Goal: Download file/media

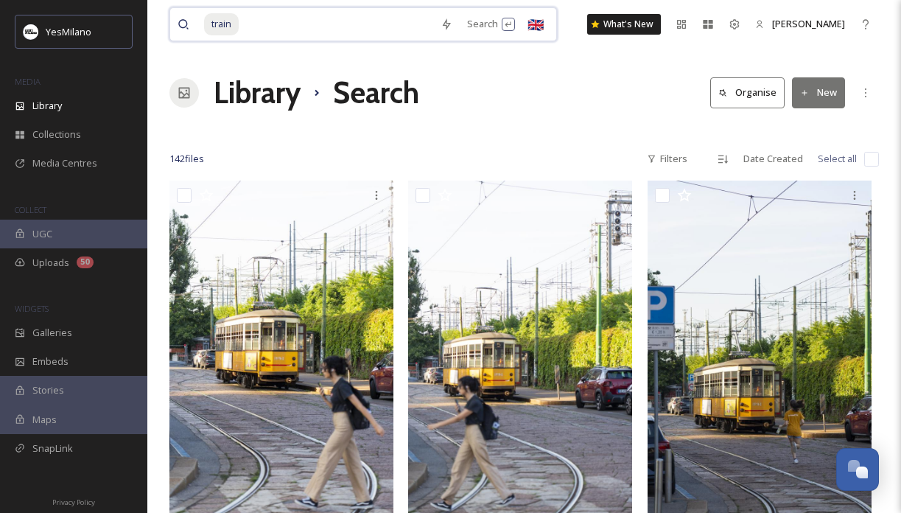
click at [288, 28] on input at bounding box center [336, 24] width 193 height 32
type input "t"
type input "duomo"
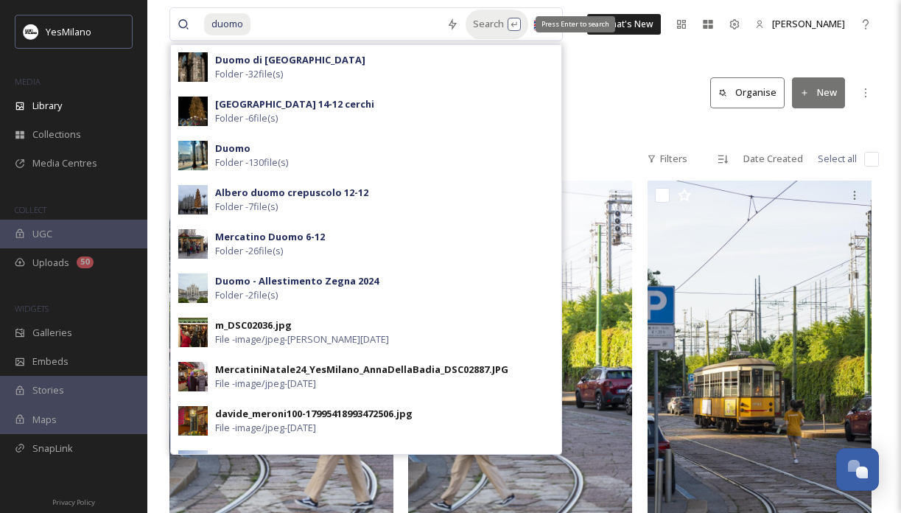
click at [481, 21] on div "Search Press Enter to search" at bounding box center [496, 24] width 63 height 29
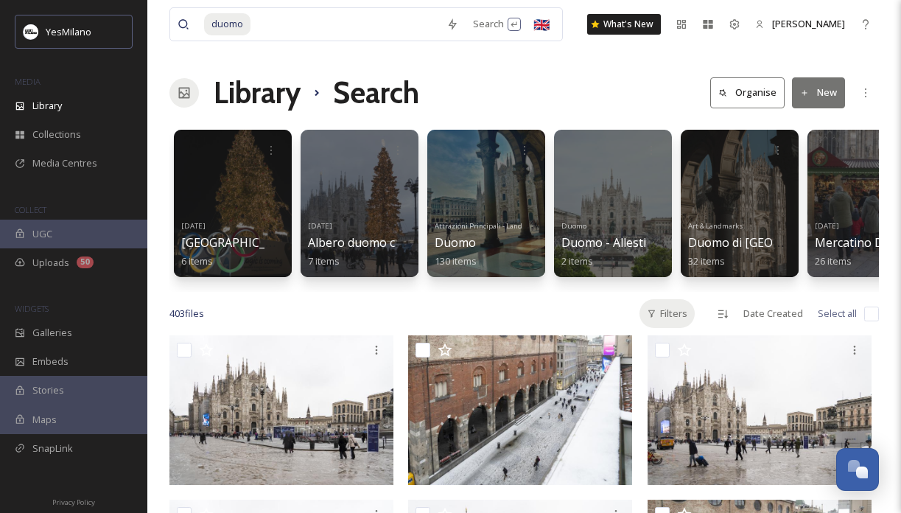
click at [669, 309] on div "Filters" at bounding box center [666, 313] width 55 height 29
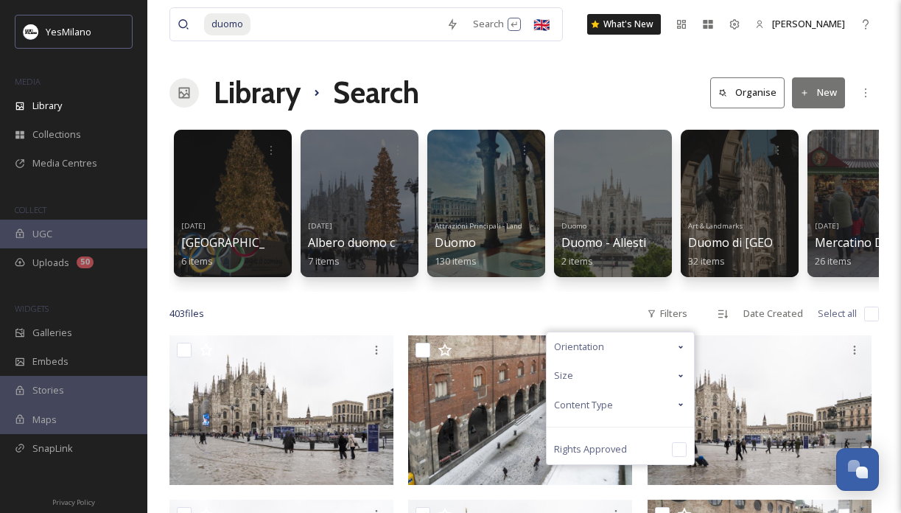
click at [660, 351] on div "Orientation" at bounding box center [619, 346] width 147 height 29
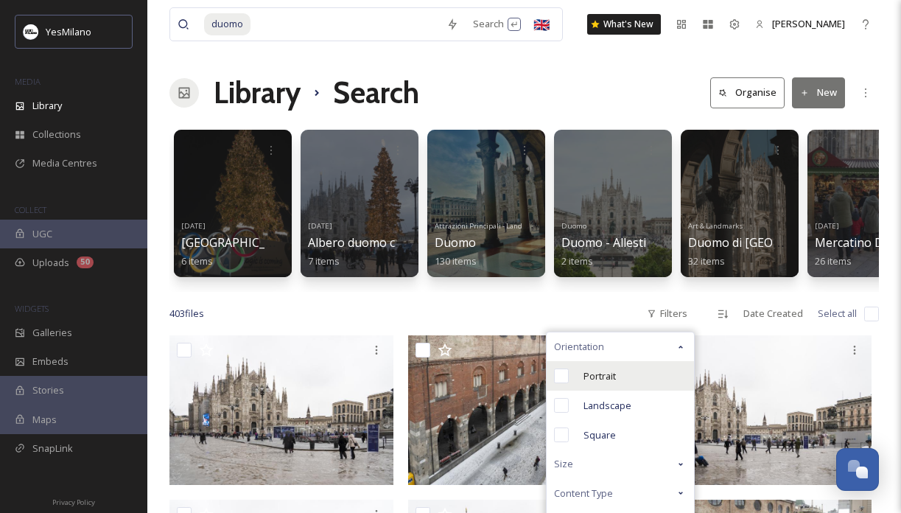
click at [644, 376] on div "Portrait" at bounding box center [619, 375] width 147 height 29
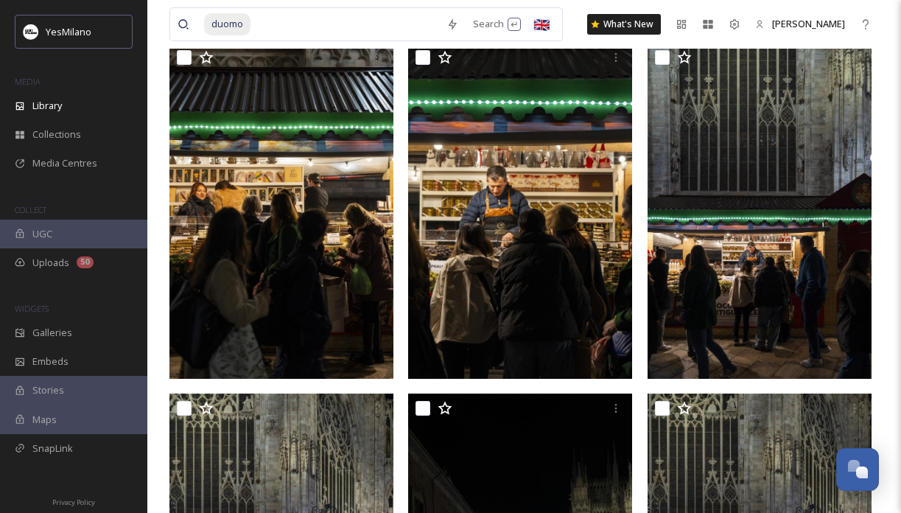
scroll to position [10, 0]
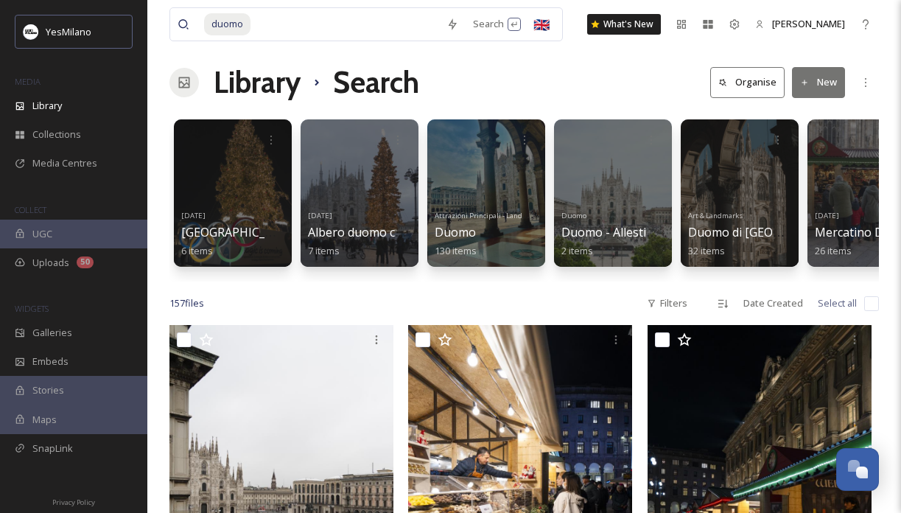
click at [692, 317] on div "Filters" at bounding box center [666, 303] width 55 height 29
click at [688, 309] on div "Filters" at bounding box center [666, 303] width 55 height 29
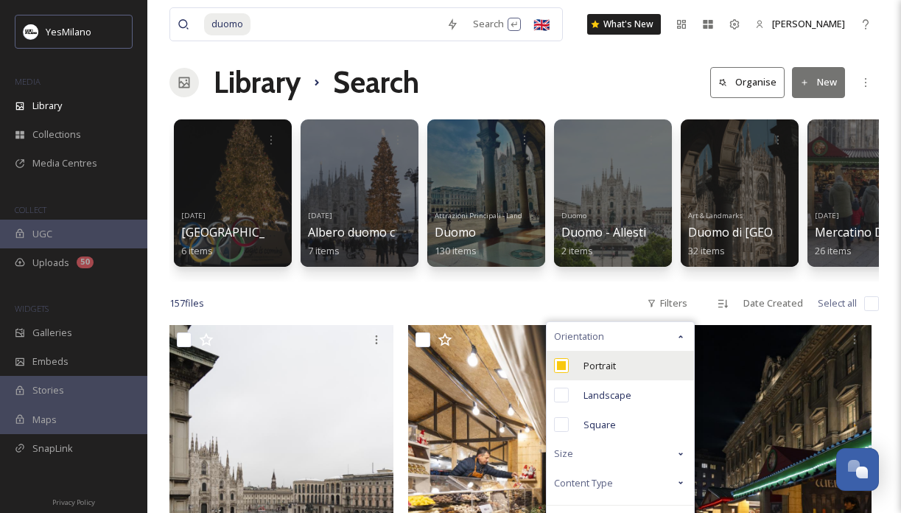
click at [647, 368] on div "Portrait" at bounding box center [619, 365] width 147 height 29
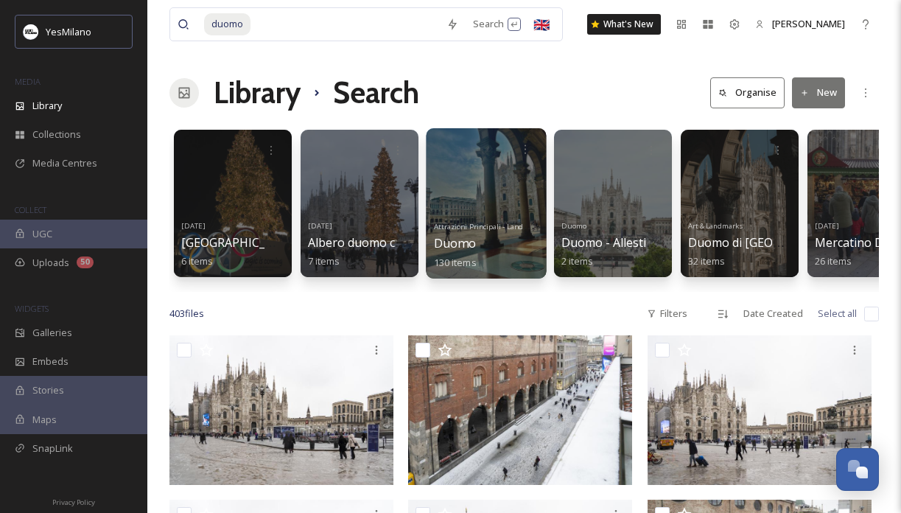
click at [479, 186] on div at bounding box center [486, 203] width 120 height 150
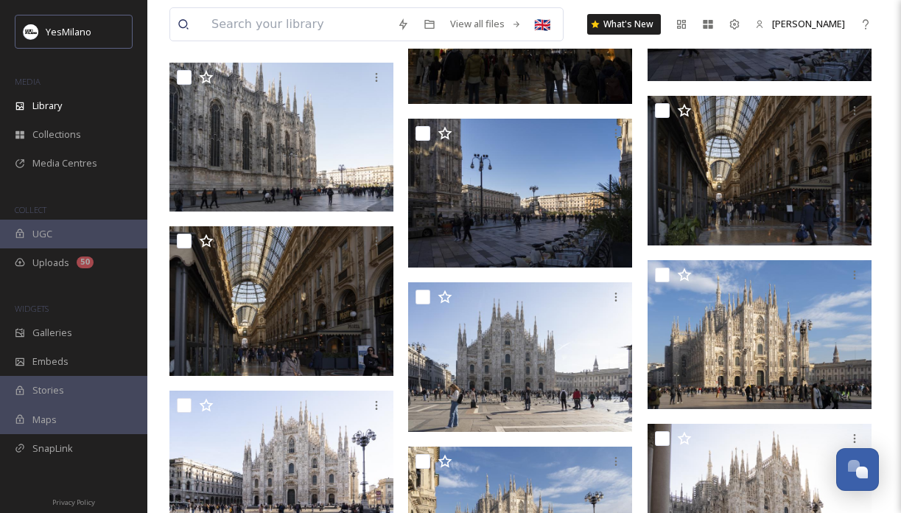
scroll to position [916, 0]
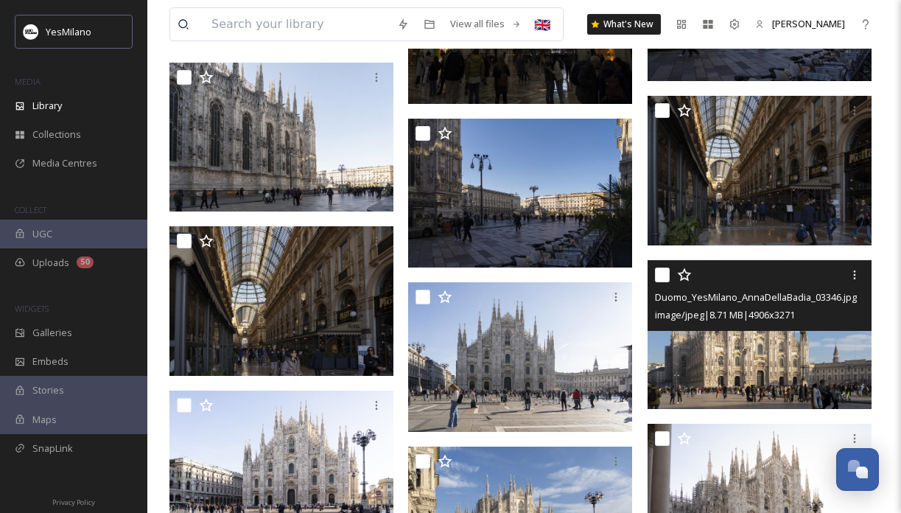
click at [737, 354] on img at bounding box center [759, 334] width 224 height 150
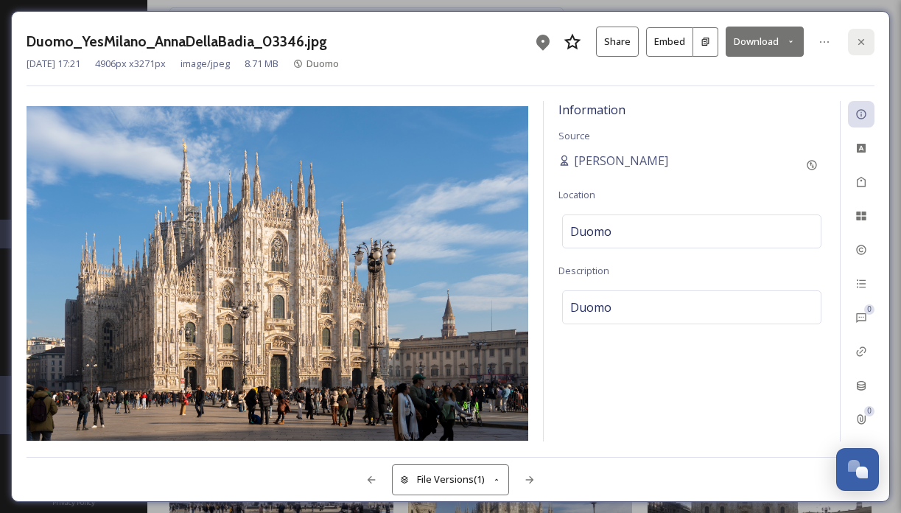
click at [859, 38] on icon at bounding box center [861, 42] width 12 height 12
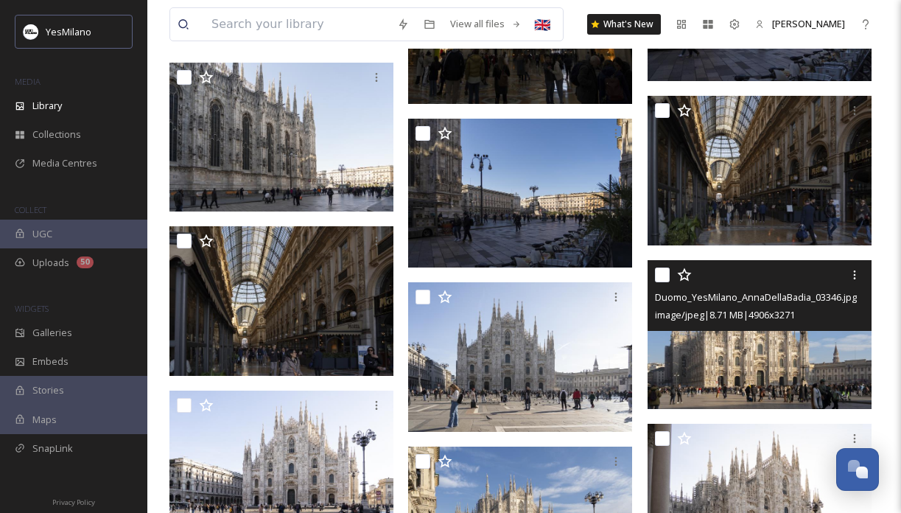
scroll to position [1134, 0]
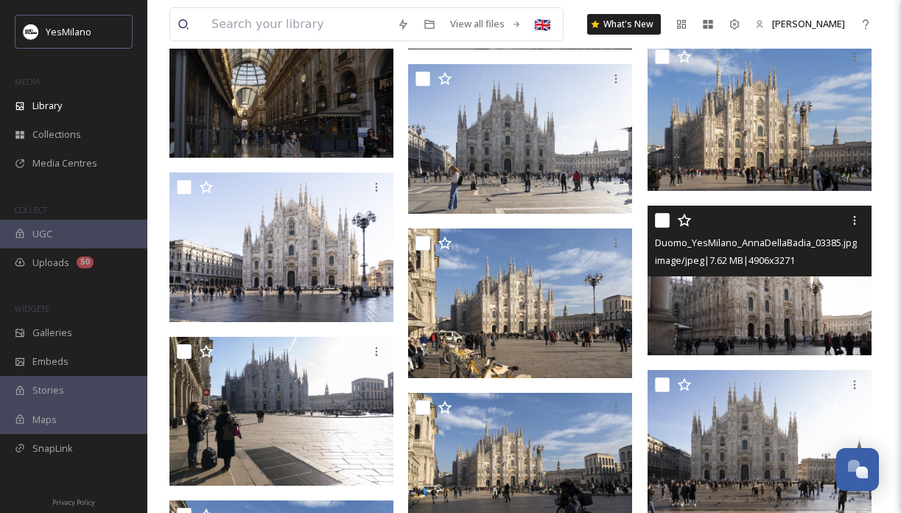
click at [780, 301] on img at bounding box center [759, 280] width 224 height 150
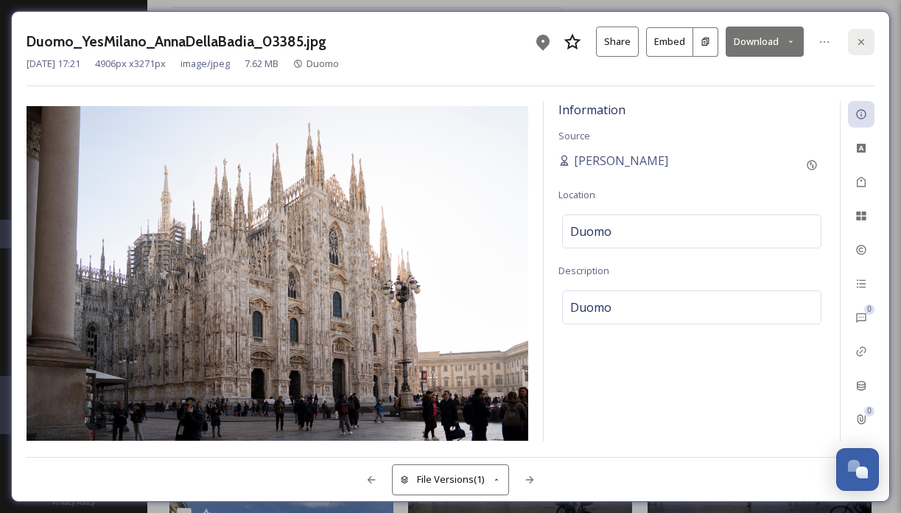
click at [862, 43] on icon at bounding box center [861, 42] width 12 height 12
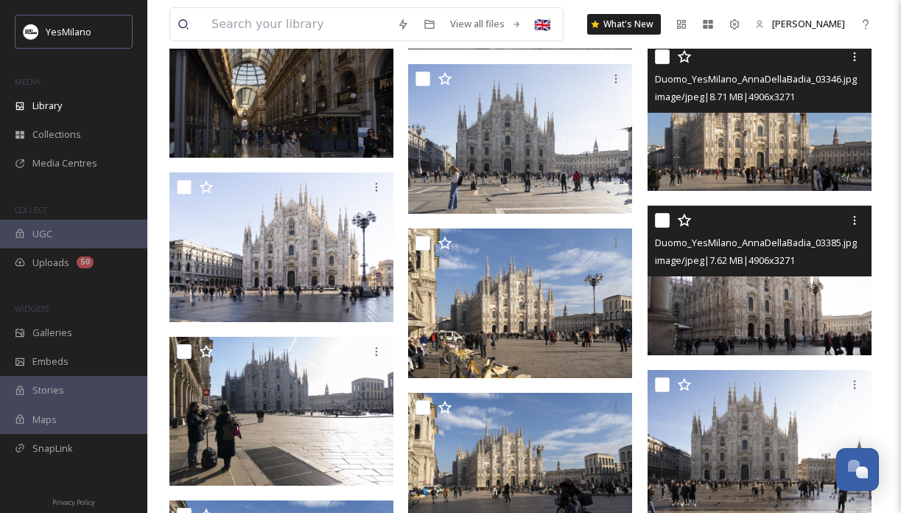
click at [778, 157] on img at bounding box center [759, 116] width 224 height 150
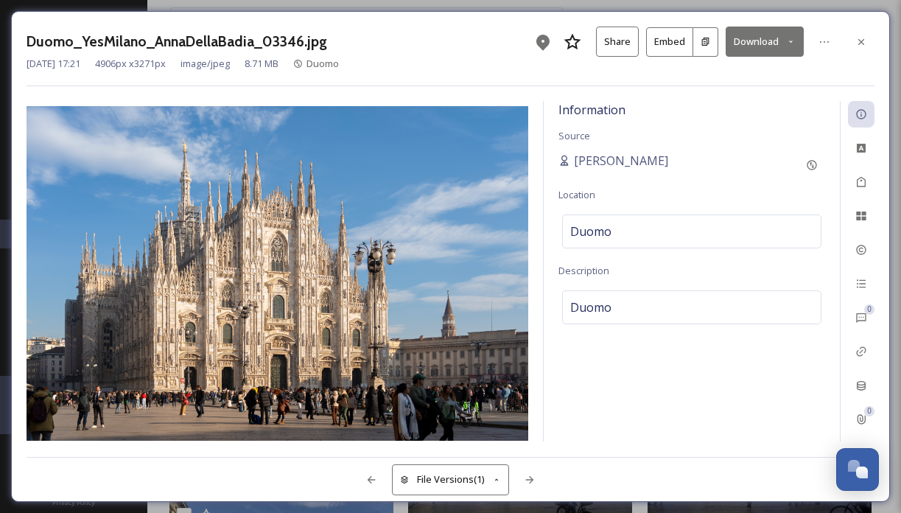
click at [793, 40] on icon at bounding box center [791, 42] width 10 height 10
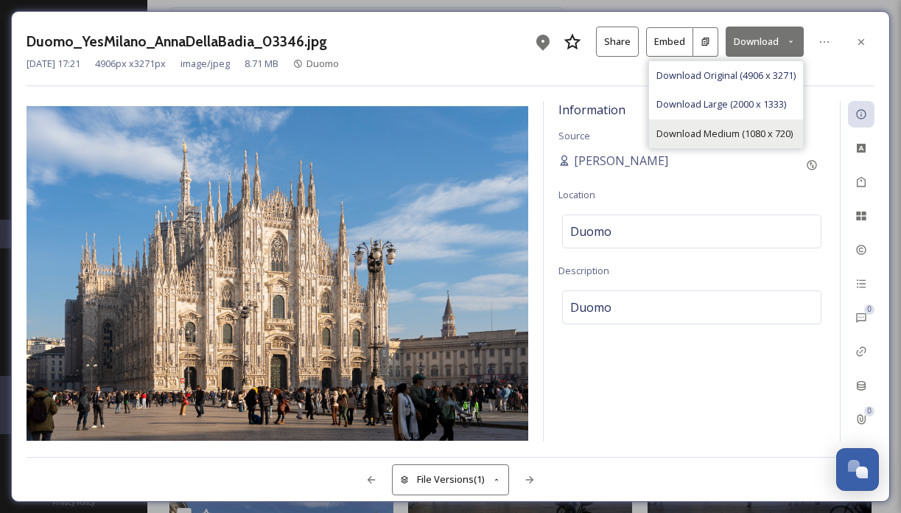
click at [785, 136] on span "Download Medium (1080 x 720)" at bounding box center [724, 134] width 136 height 14
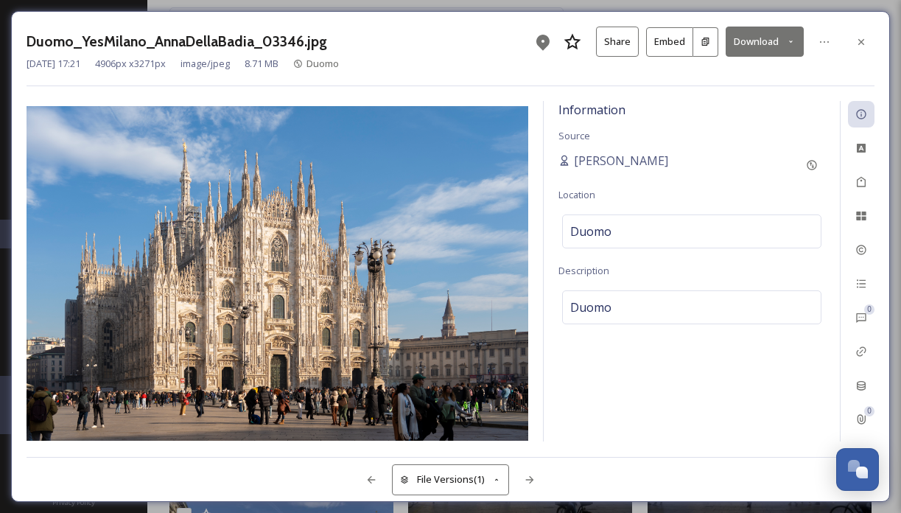
click at [863, 41] on icon at bounding box center [861, 42] width 12 height 12
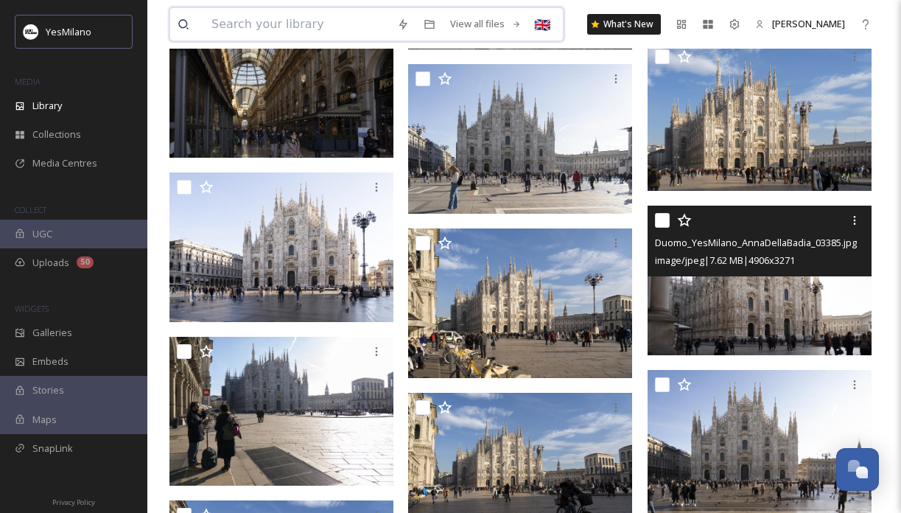
click at [306, 29] on input at bounding box center [297, 24] width 186 height 32
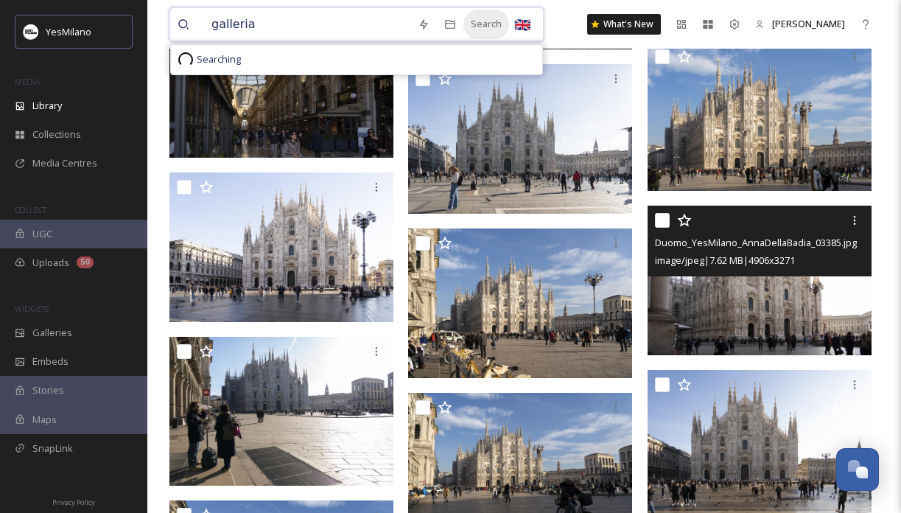
type input "galleria"
click at [482, 19] on div "Search" at bounding box center [486, 24] width 46 height 29
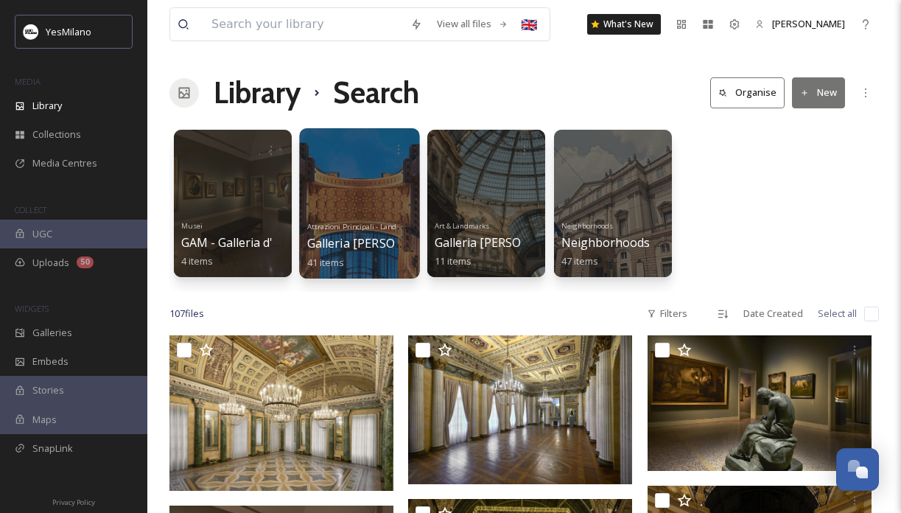
click at [337, 179] on div at bounding box center [359, 203] width 120 height 150
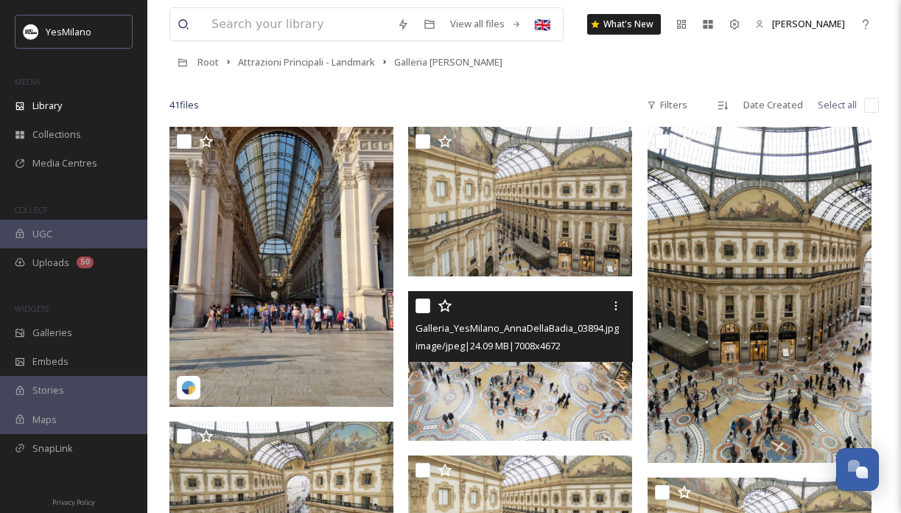
scroll to position [81, 0]
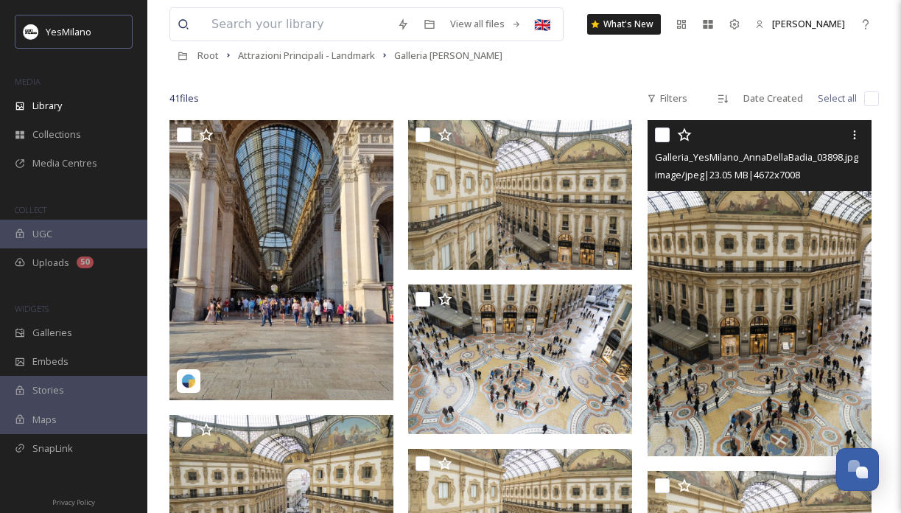
click at [767, 284] on img at bounding box center [759, 288] width 224 height 336
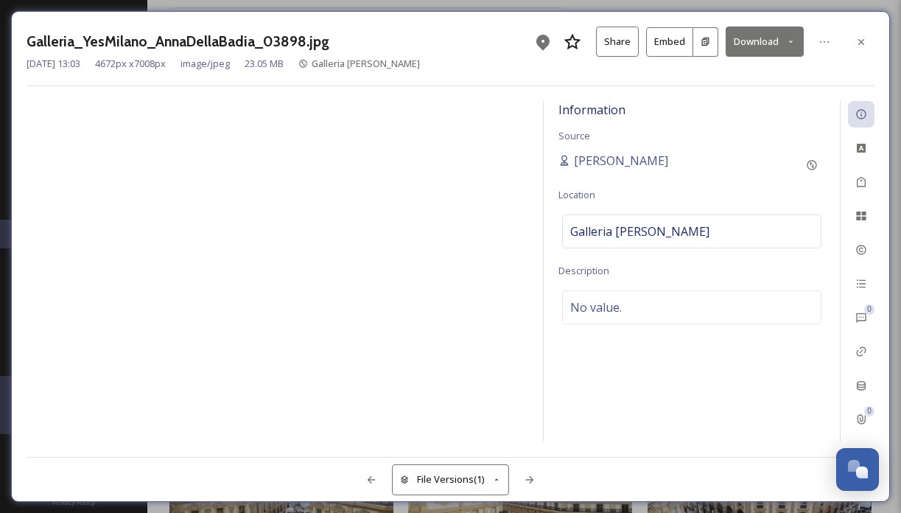
click at [756, 54] on button "Download" at bounding box center [764, 42] width 78 height 30
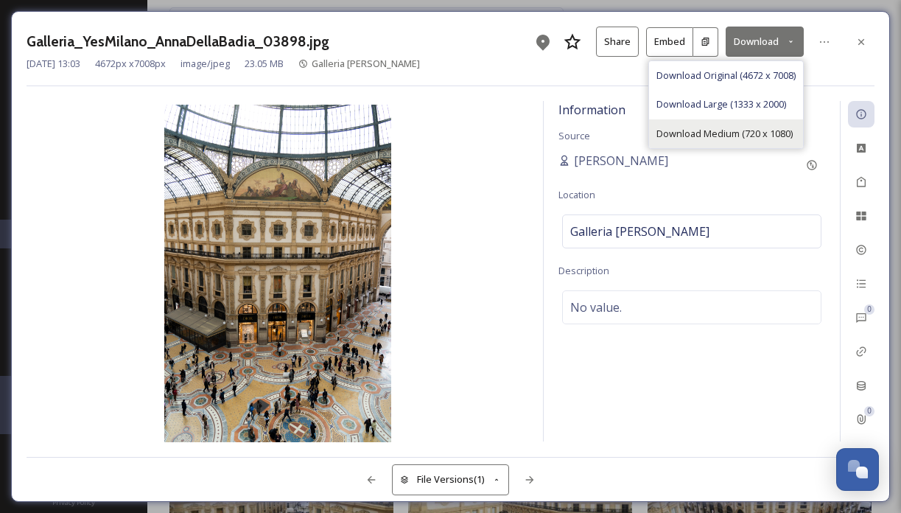
click at [781, 127] on span "Download Medium (720 x 1080)" at bounding box center [724, 134] width 136 height 14
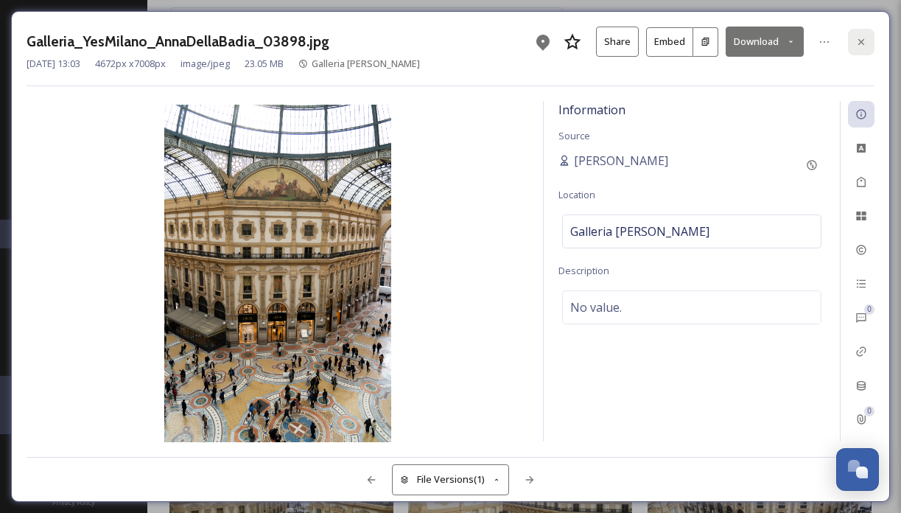
click at [862, 44] on icon at bounding box center [861, 42] width 12 height 12
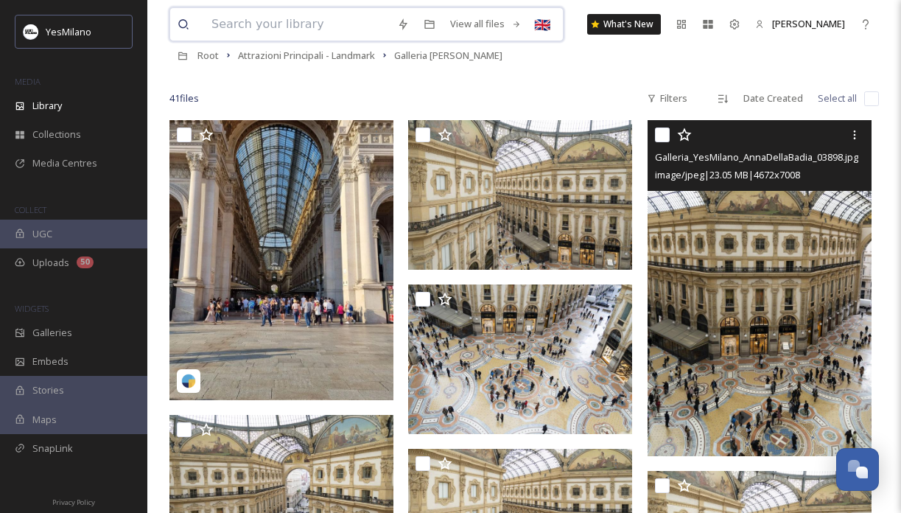
click at [312, 27] on input at bounding box center [297, 24] width 186 height 32
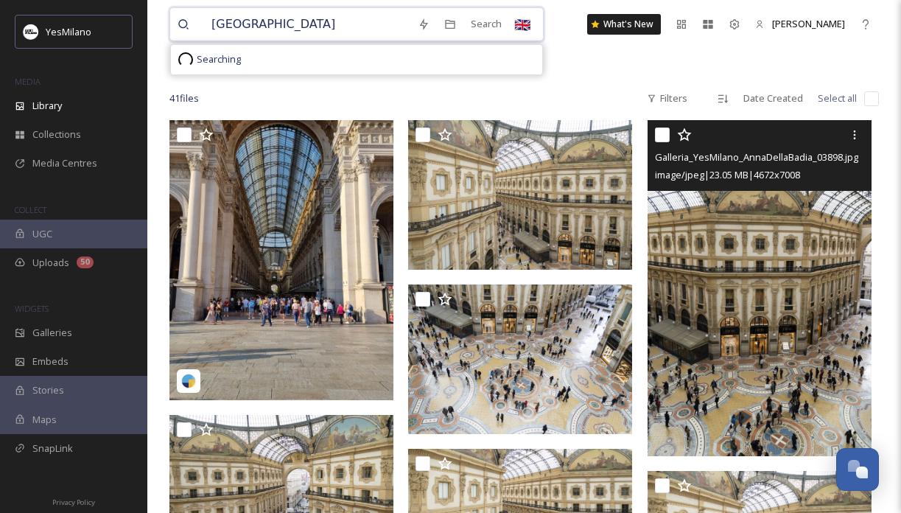
type input "[GEOGRAPHIC_DATA]"
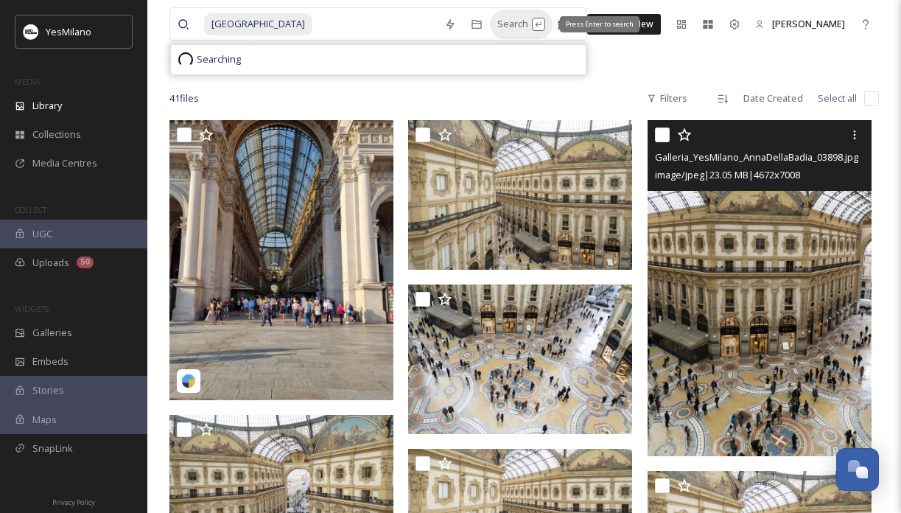
click at [513, 24] on div "Search Press Enter to search" at bounding box center [521, 24] width 63 height 29
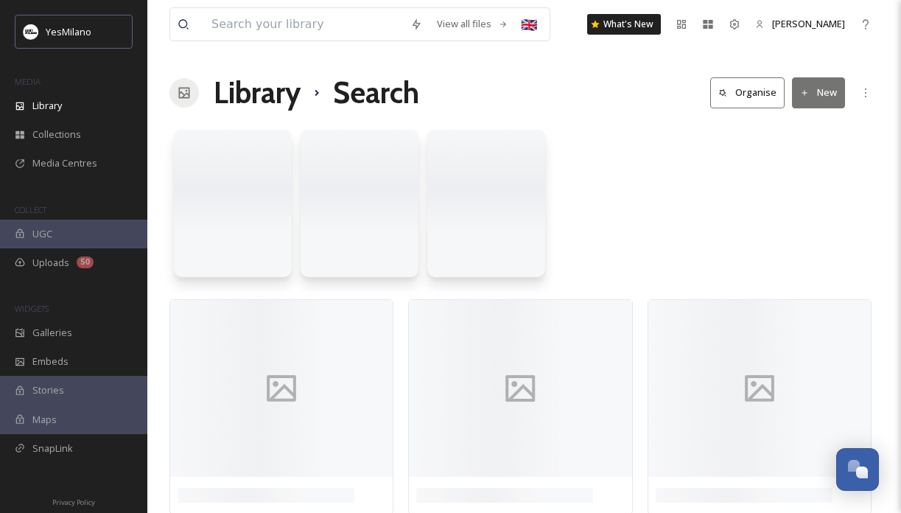
click at [667, 185] on div at bounding box center [523, 206] width 709 height 169
click at [330, 21] on input at bounding box center [303, 24] width 199 height 32
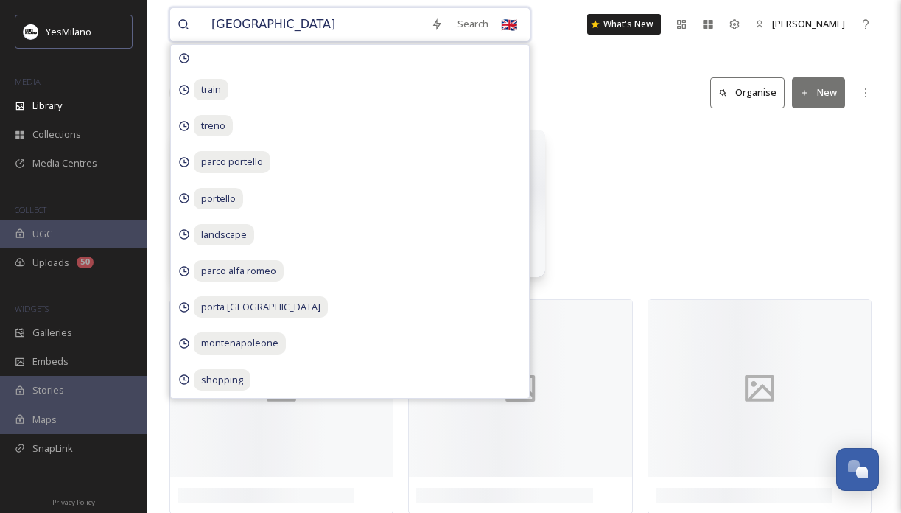
type input "[GEOGRAPHIC_DATA]"
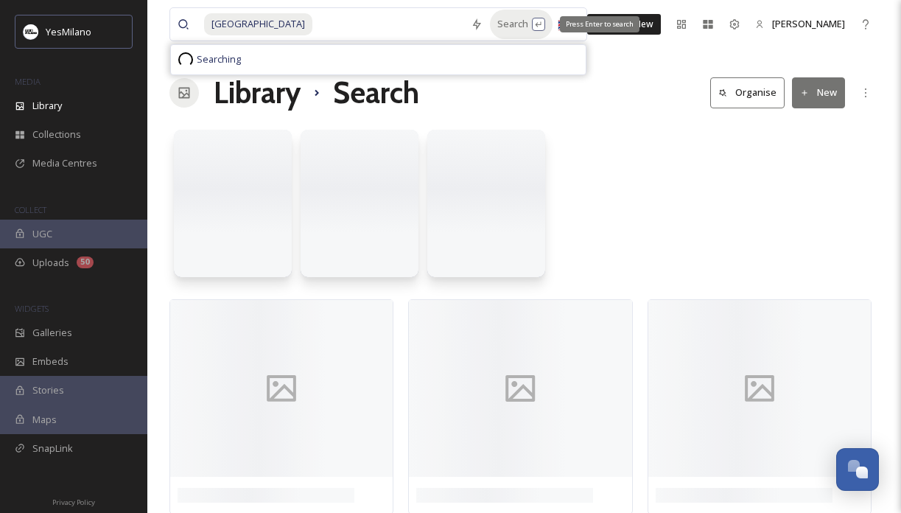
click at [507, 25] on div "Search Press Enter to search" at bounding box center [521, 24] width 63 height 29
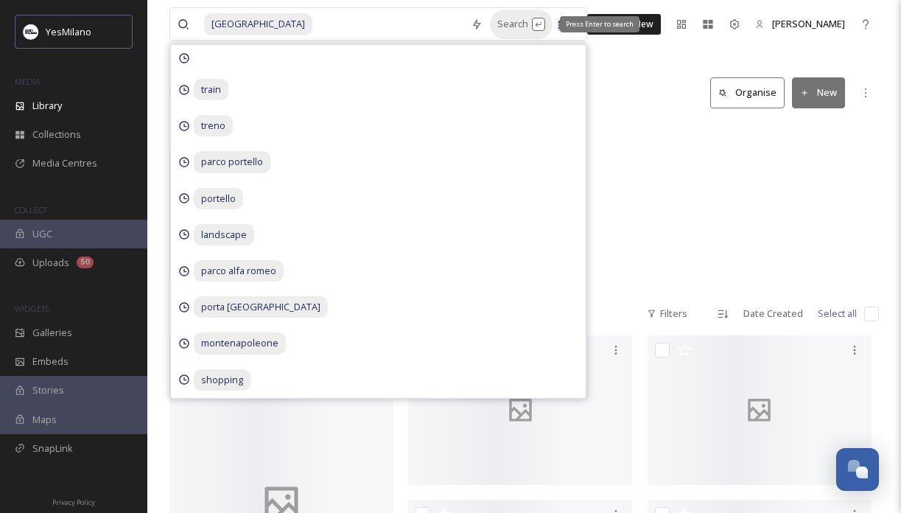
click at [502, 25] on div "Search Press Enter to search" at bounding box center [521, 24] width 63 height 29
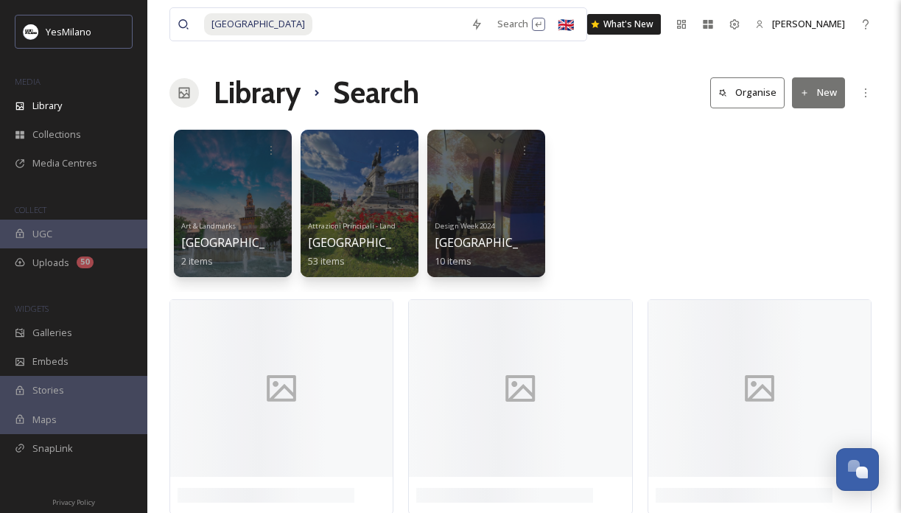
click at [709, 233] on div "Art & Landmarks [GEOGRAPHIC_DATA] 2 items Attrazioni Principali - Landmark [GEO…" at bounding box center [523, 206] width 709 height 169
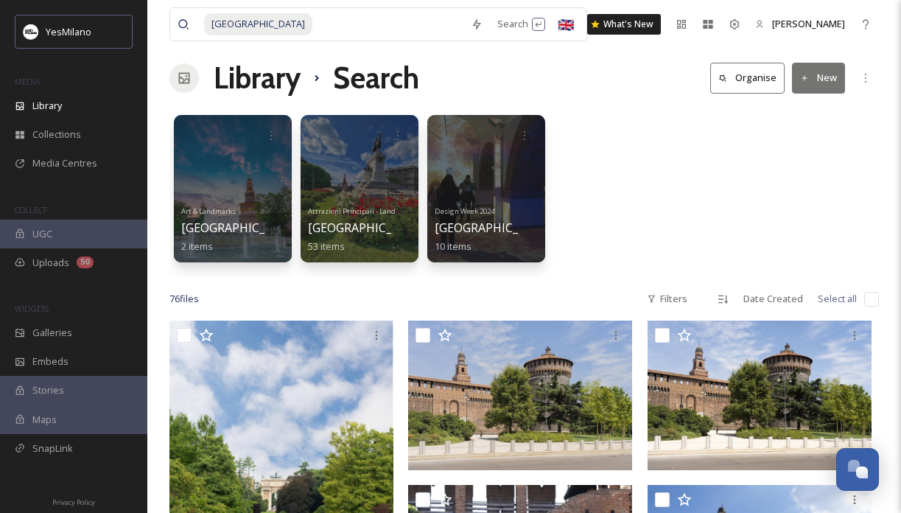
scroll to position [17, 0]
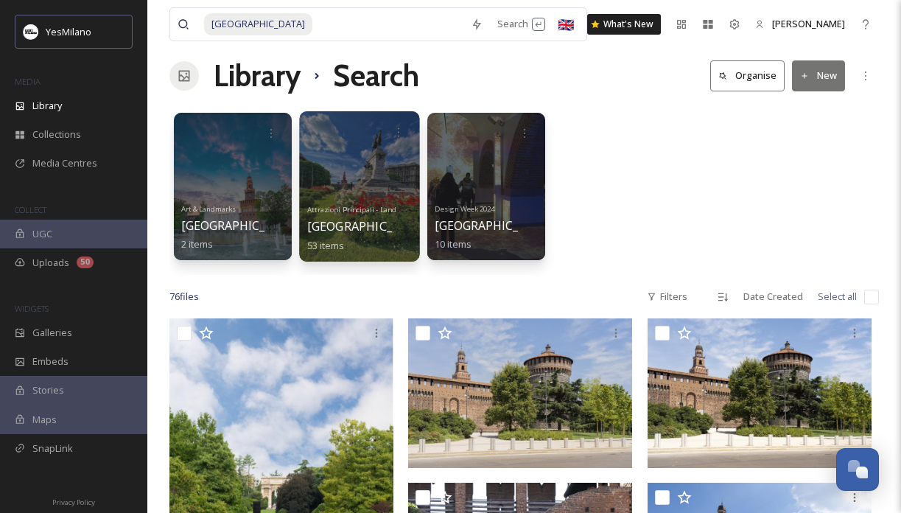
click at [317, 155] on div at bounding box center [359, 186] width 120 height 150
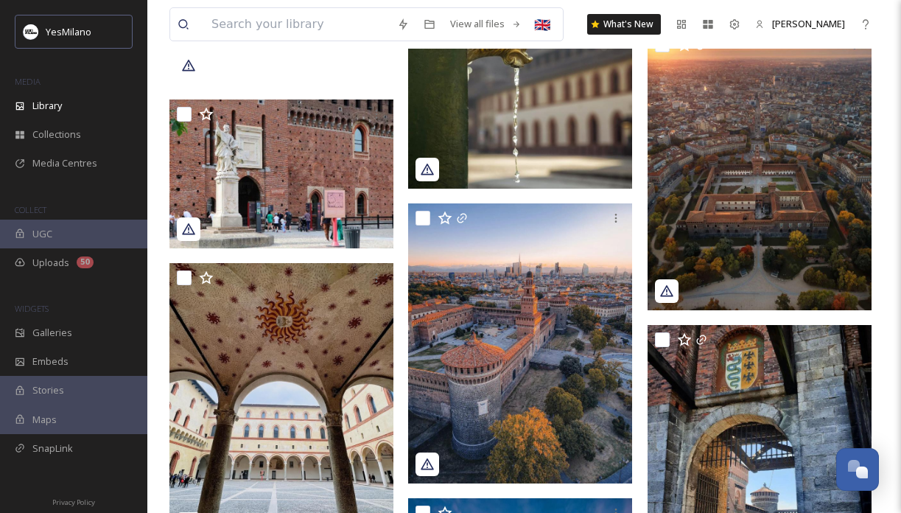
scroll to position [2224, 0]
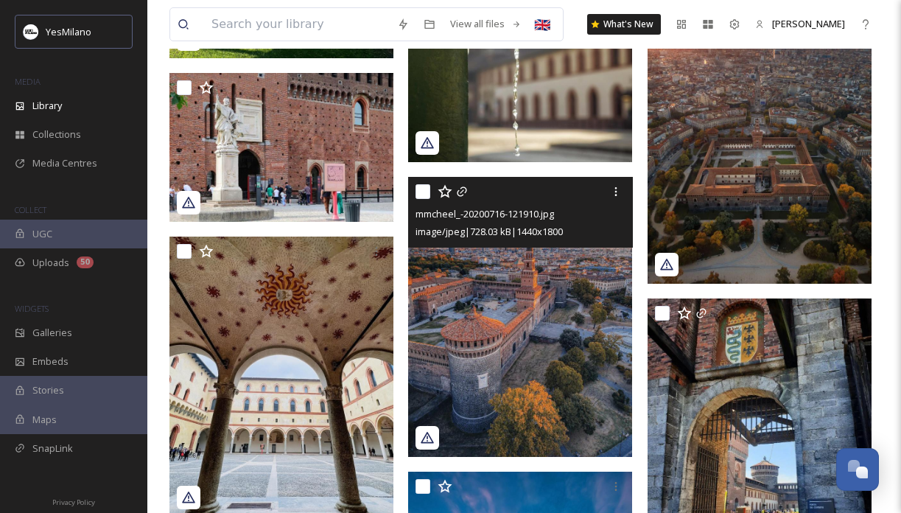
click at [533, 397] on img at bounding box center [520, 317] width 224 height 280
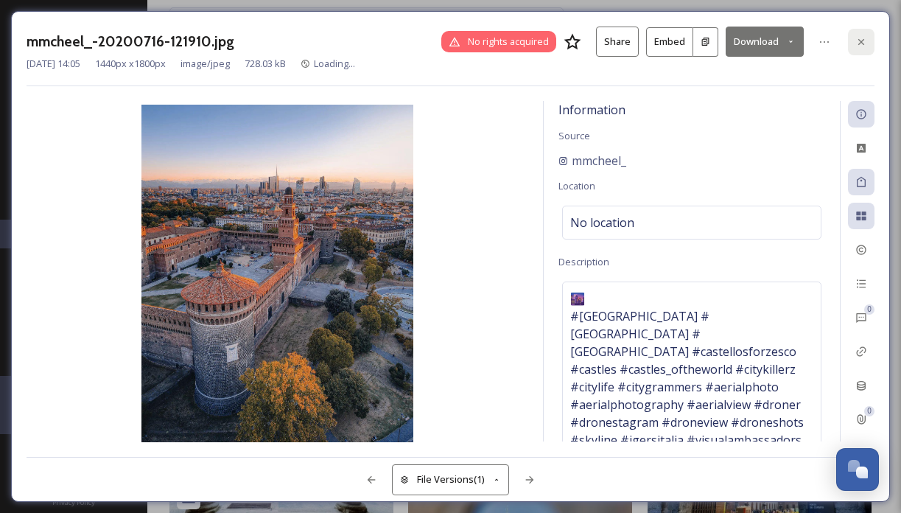
click at [855, 36] on icon at bounding box center [861, 42] width 12 height 12
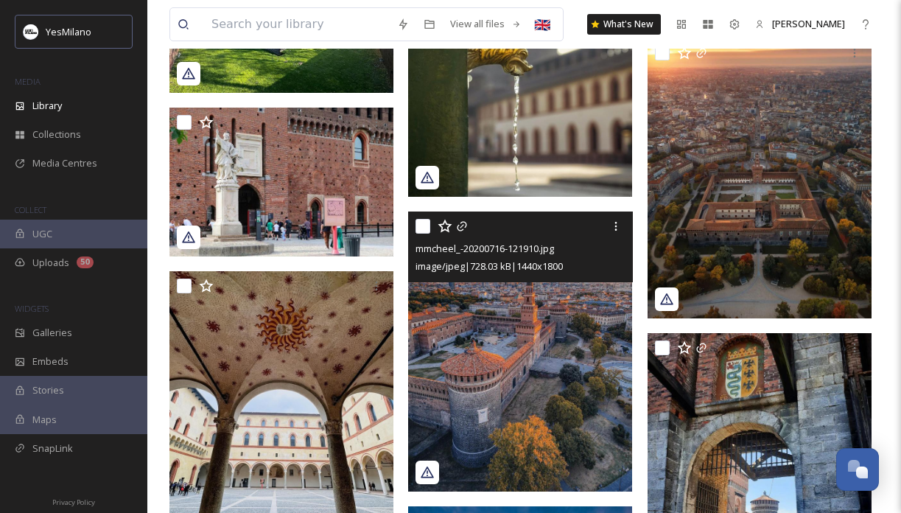
scroll to position [2192, 0]
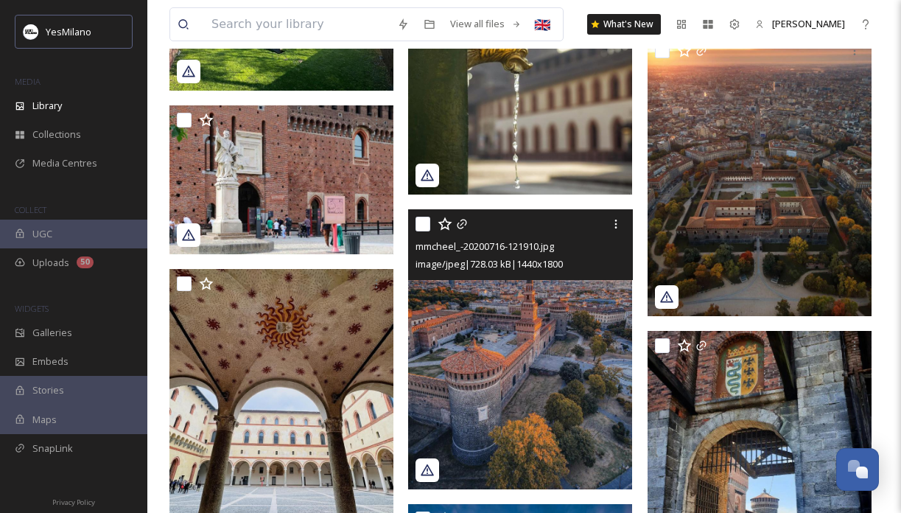
click at [523, 384] on img at bounding box center [520, 349] width 224 height 280
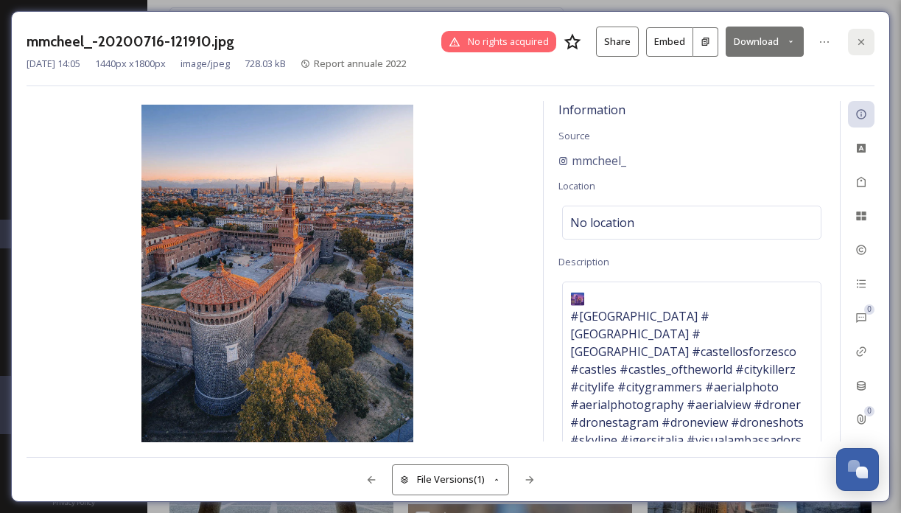
click at [863, 47] on div at bounding box center [861, 42] width 27 height 27
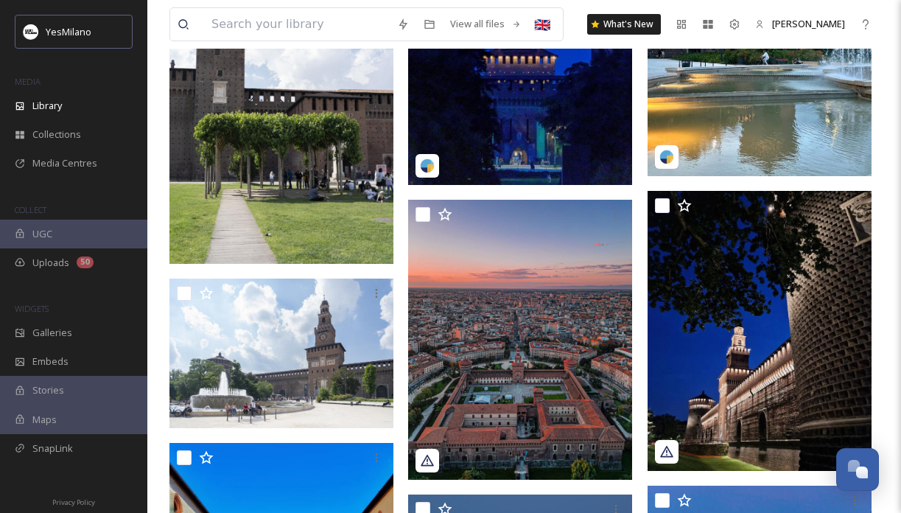
scroll to position [749, 0]
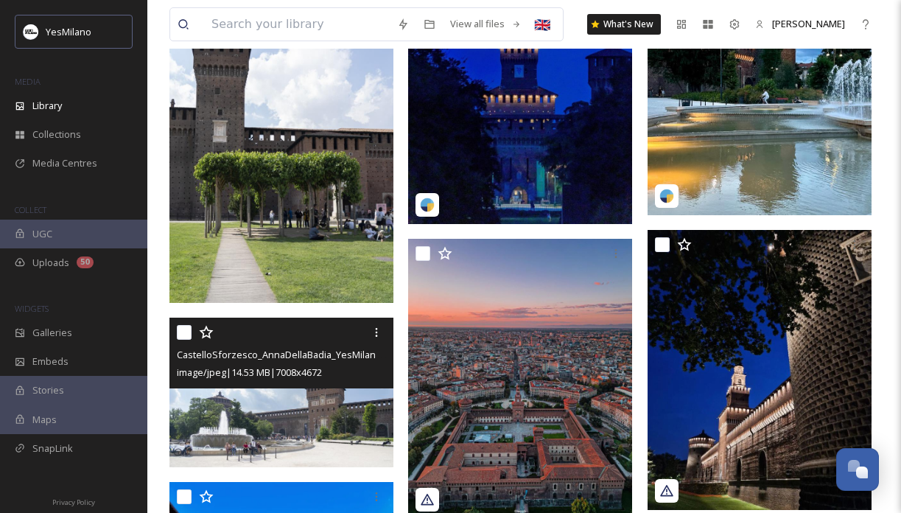
click at [302, 400] on img at bounding box center [281, 392] width 224 height 150
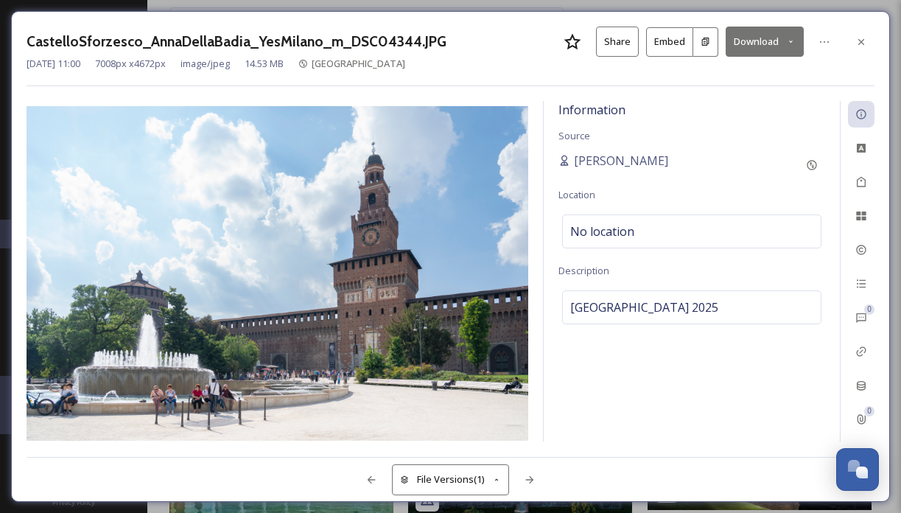
click at [787, 46] on icon at bounding box center [791, 42] width 10 height 10
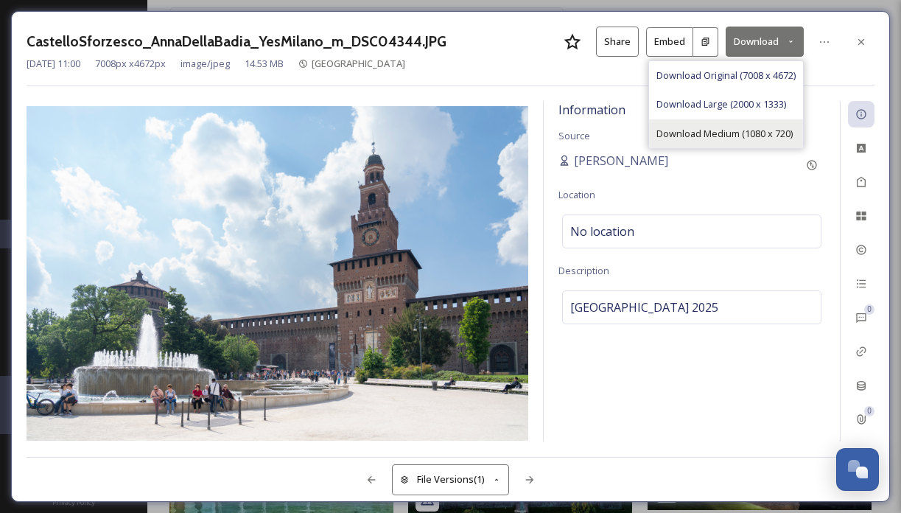
click at [783, 135] on span "Download Medium (1080 x 720)" at bounding box center [724, 134] width 136 height 14
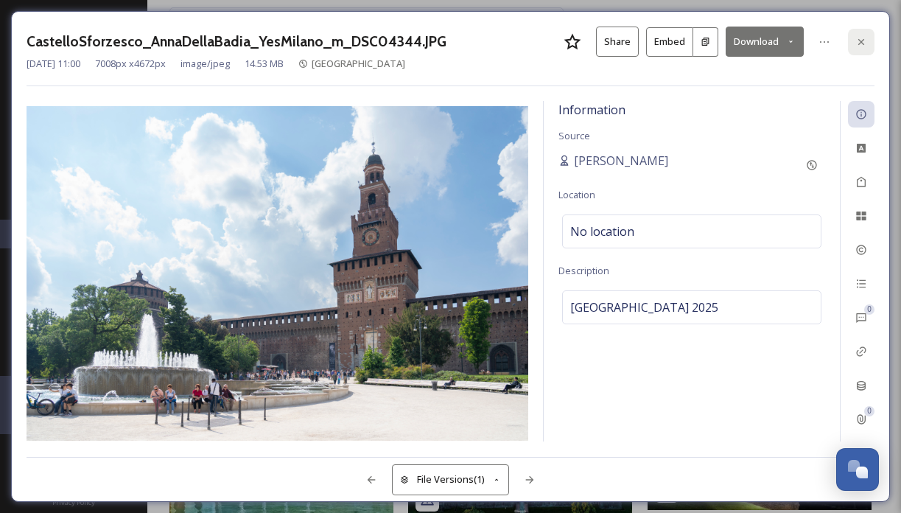
click at [864, 43] on icon at bounding box center [861, 42] width 12 height 12
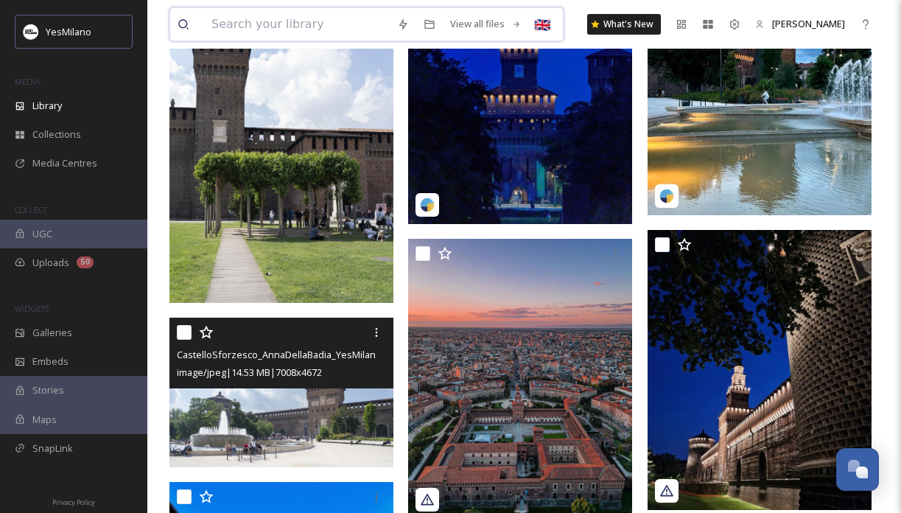
click at [323, 21] on input at bounding box center [297, 24] width 186 height 32
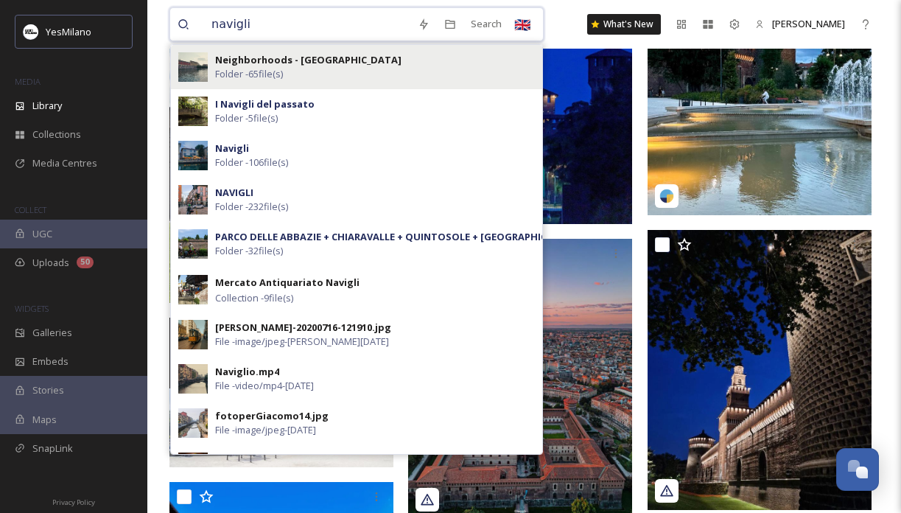
type input "navigli"
click at [328, 57] on div "Neighborhoods - [GEOGRAPHIC_DATA] Folder - 65 file(s)" at bounding box center [375, 67] width 320 height 28
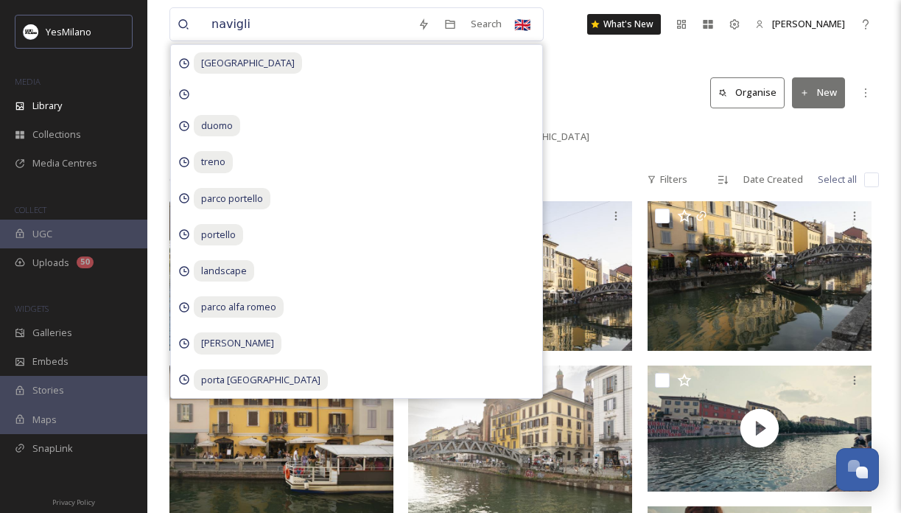
click at [569, 82] on div "Library Organise New" at bounding box center [523, 93] width 709 height 44
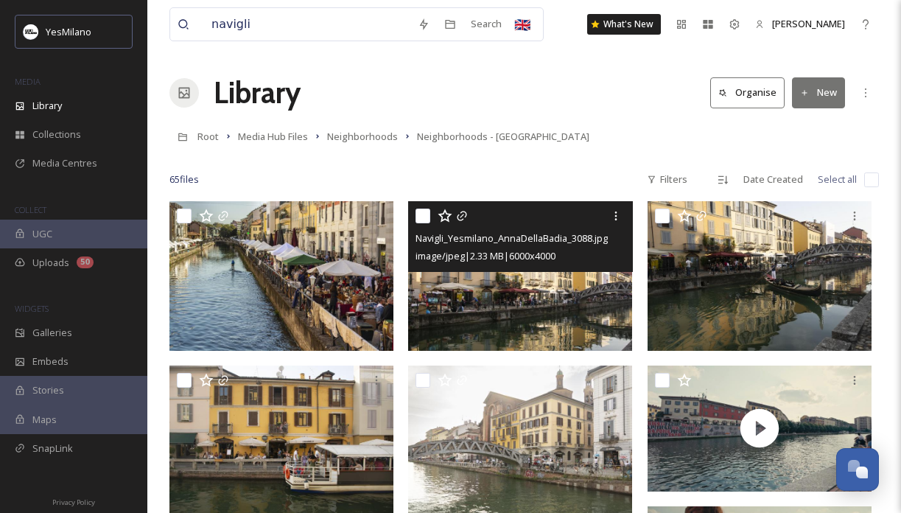
scroll to position [49, 0]
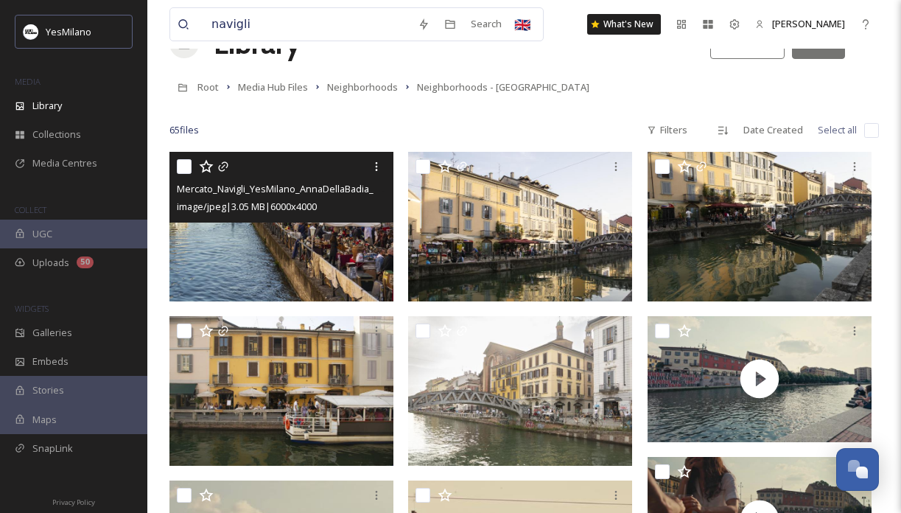
click at [339, 264] on img at bounding box center [281, 227] width 224 height 150
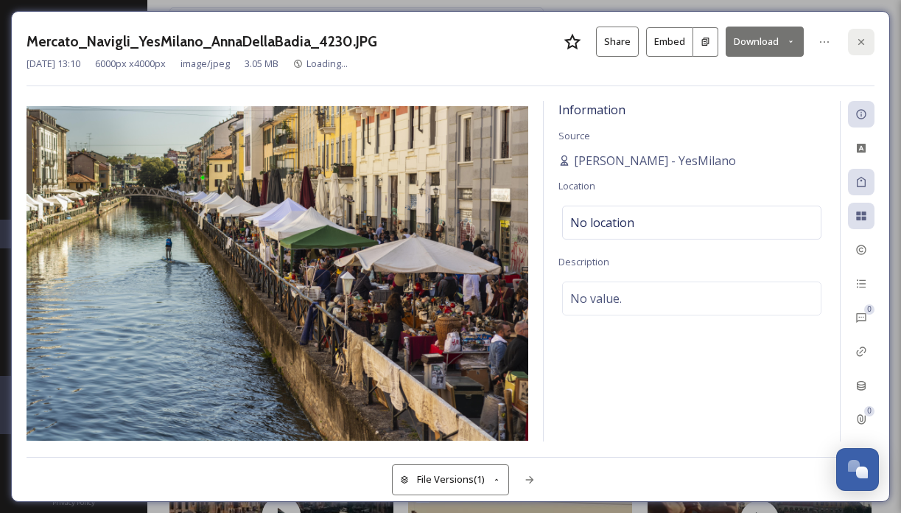
click at [861, 37] on icon at bounding box center [861, 42] width 12 height 12
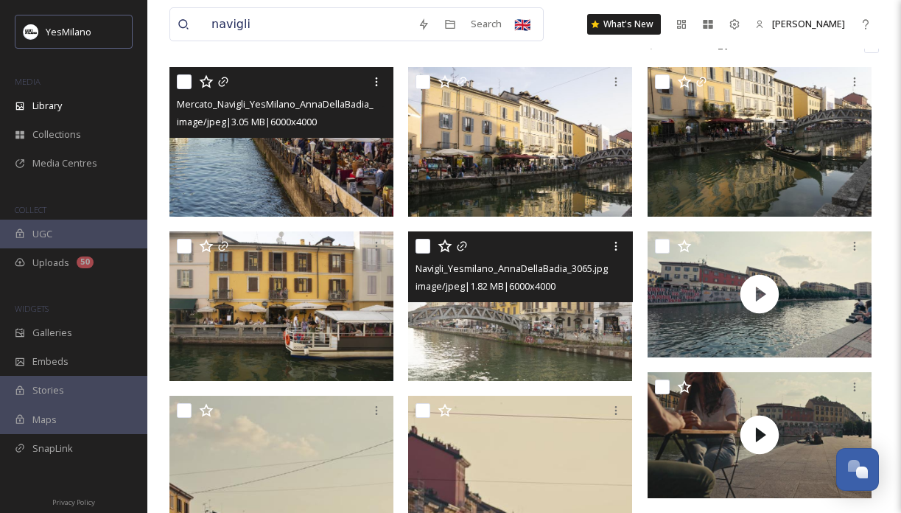
scroll to position [152, 0]
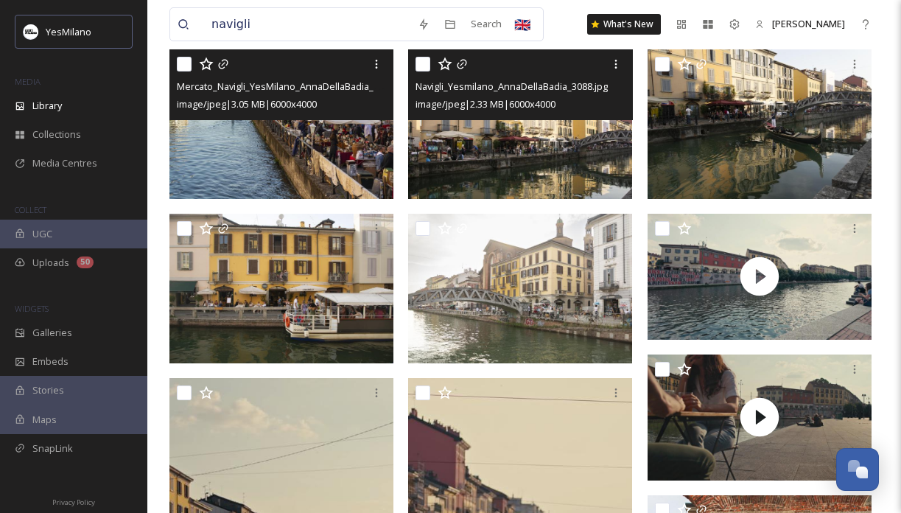
click at [594, 181] on img at bounding box center [520, 124] width 224 height 150
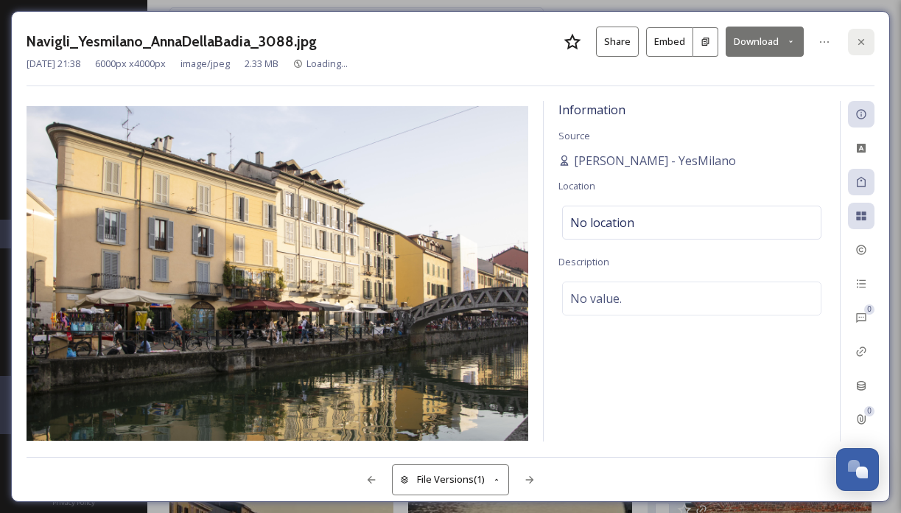
click at [861, 46] on icon at bounding box center [861, 42] width 12 height 12
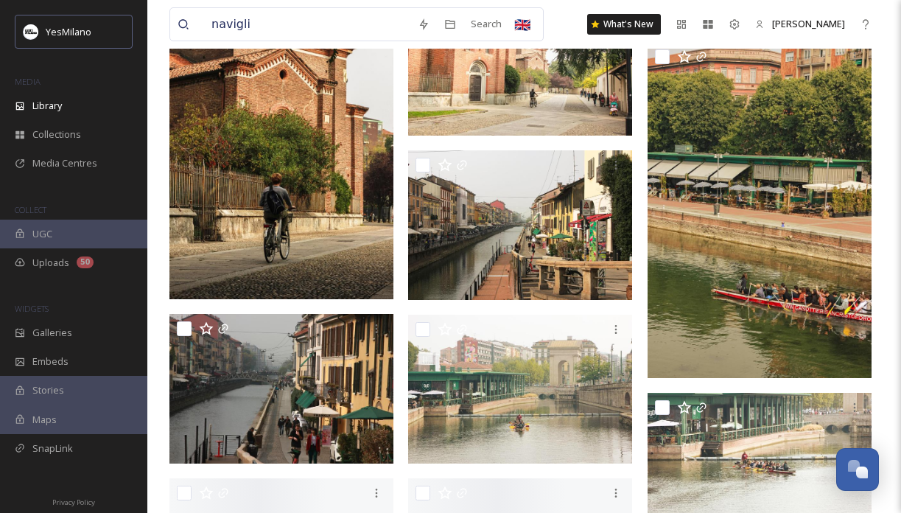
scroll to position [1128, 0]
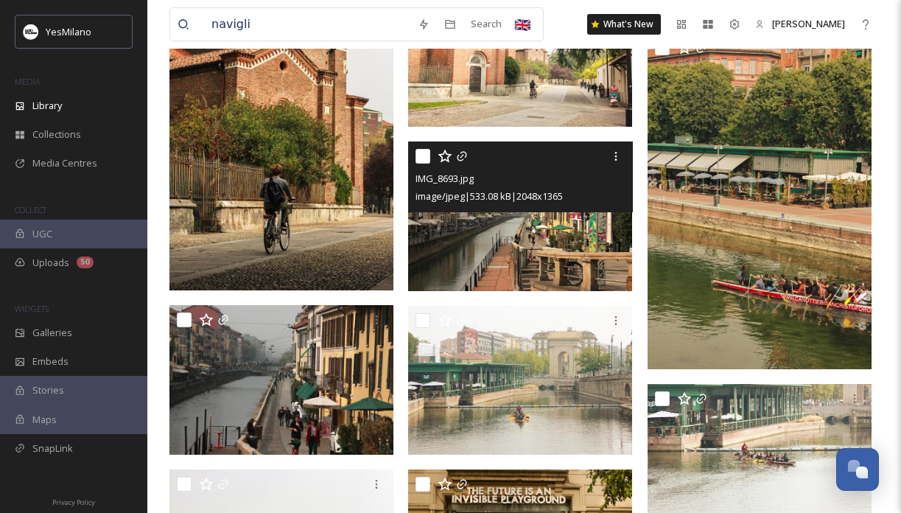
click at [549, 246] on img at bounding box center [520, 216] width 224 height 150
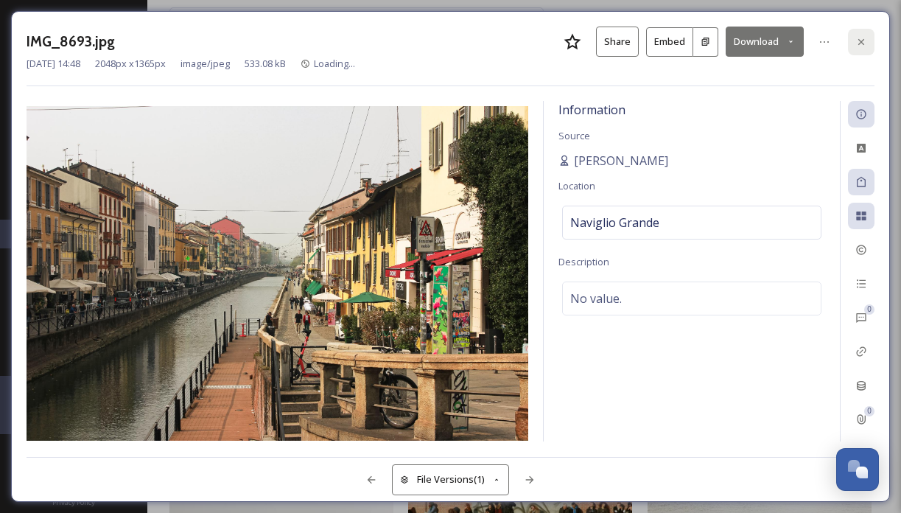
click at [860, 43] on icon at bounding box center [861, 41] width 6 height 6
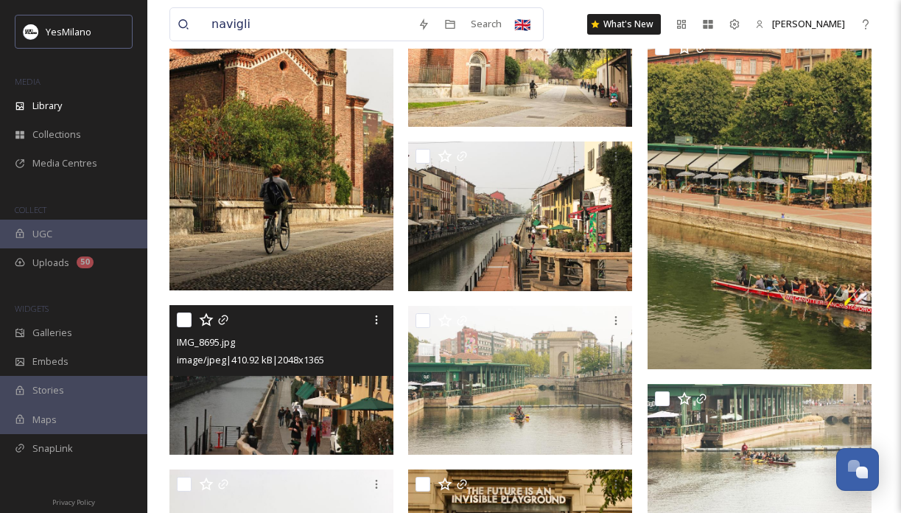
click at [330, 413] on img at bounding box center [281, 380] width 224 height 150
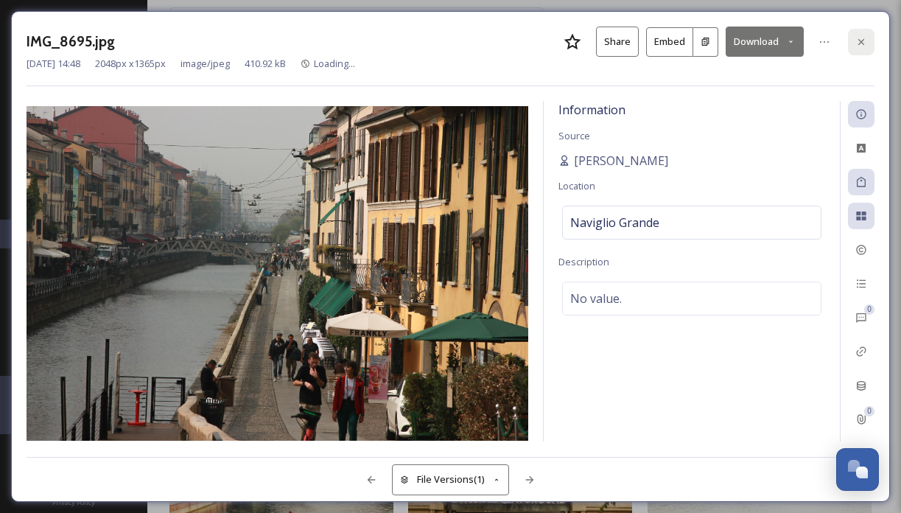
click at [860, 40] on icon at bounding box center [861, 42] width 12 height 12
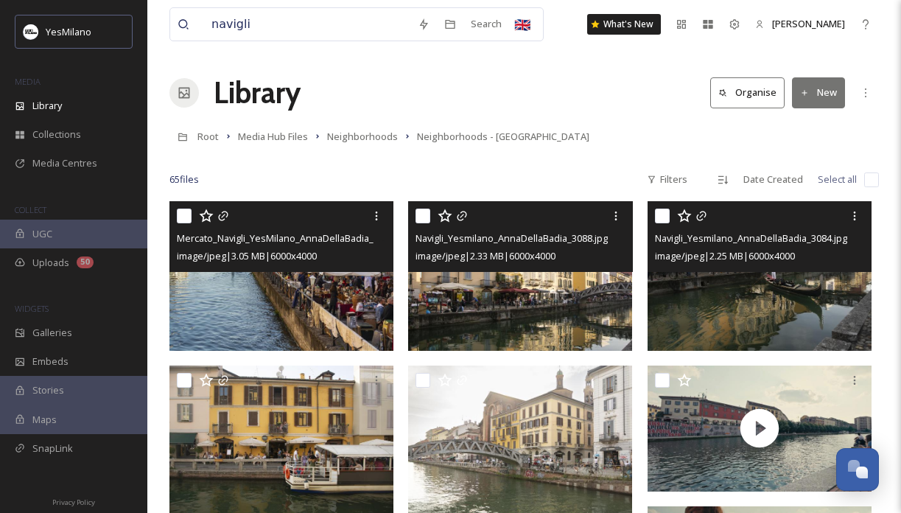
click at [764, 307] on img at bounding box center [759, 276] width 224 height 150
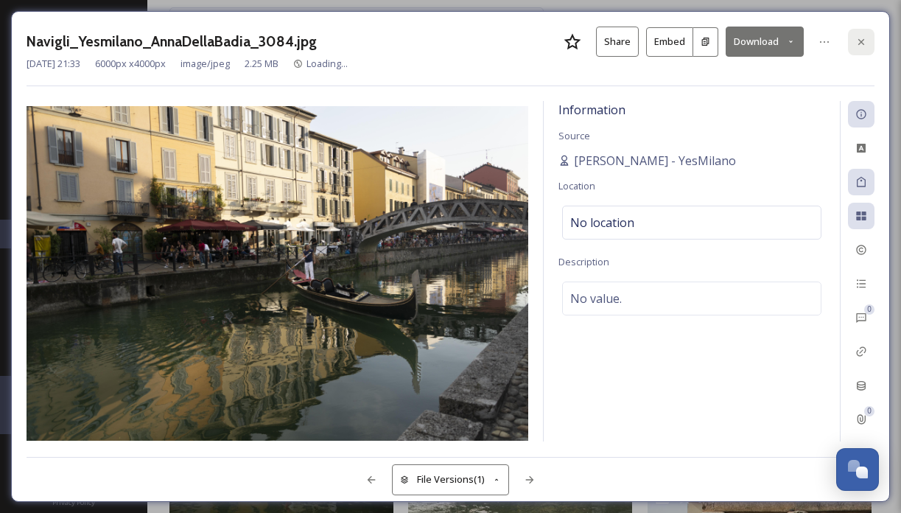
click at [871, 42] on div at bounding box center [861, 42] width 27 height 27
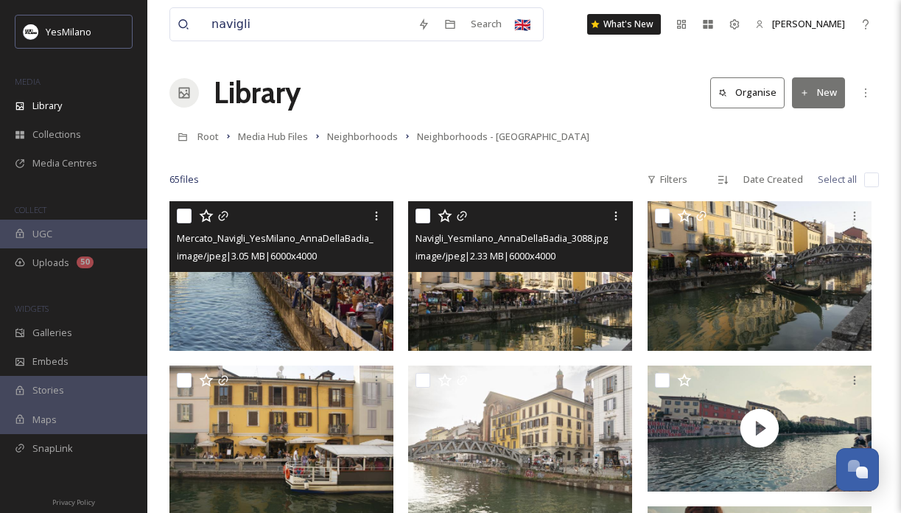
click at [580, 302] on img at bounding box center [520, 276] width 224 height 150
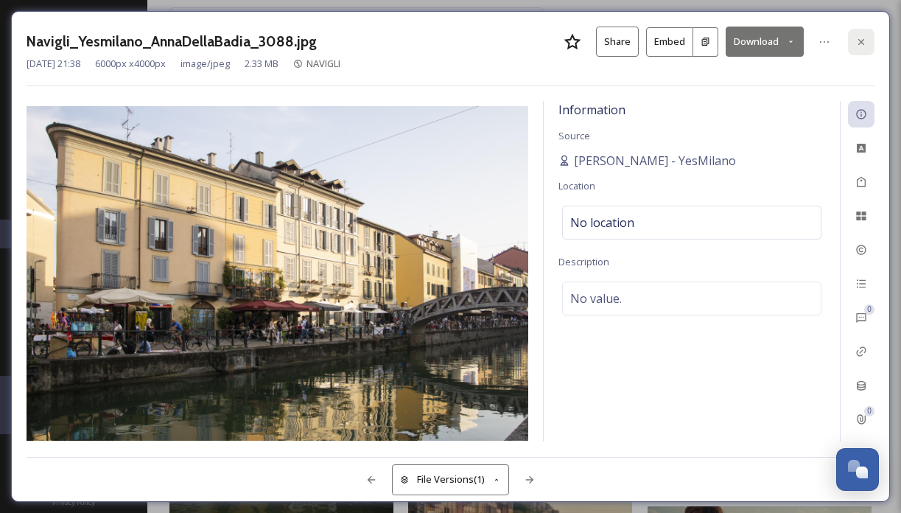
click at [862, 43] on icon at bounding box center [861, 42] width 12 height 12
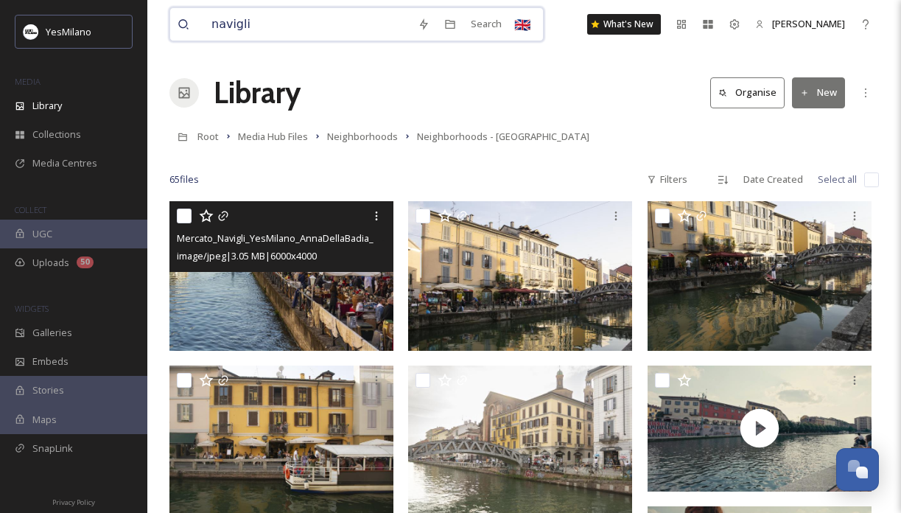
click at [263, 11] on input "navigli" at bounding box center [307, 24] width 206 height 32
click at [264, 18] on input "navigli" at bounding box center [307, 24] width 206 height 32
click at [471, 23] on div "Search" at bounding box center [486, 24] width 46 height 29
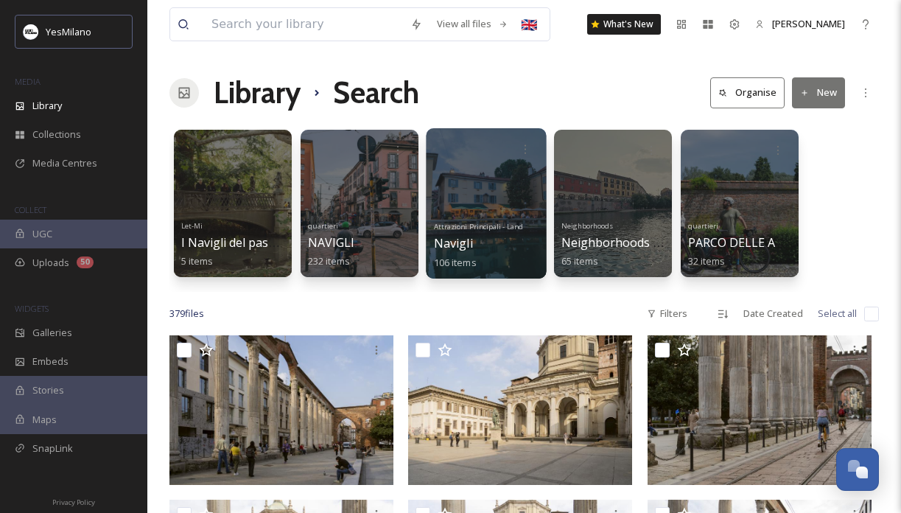
click at [497, 196] on div at bounding box center [486, 203] width 120 height 150
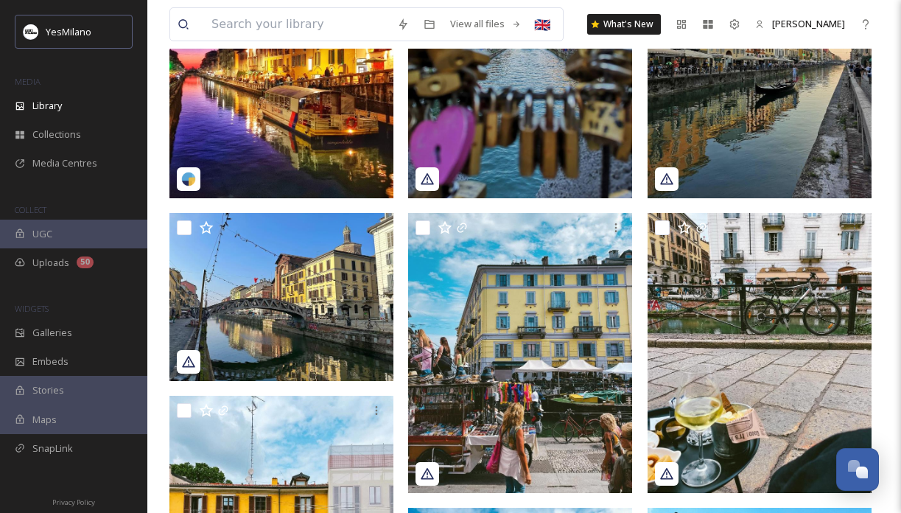
scroll to position [286, 0]
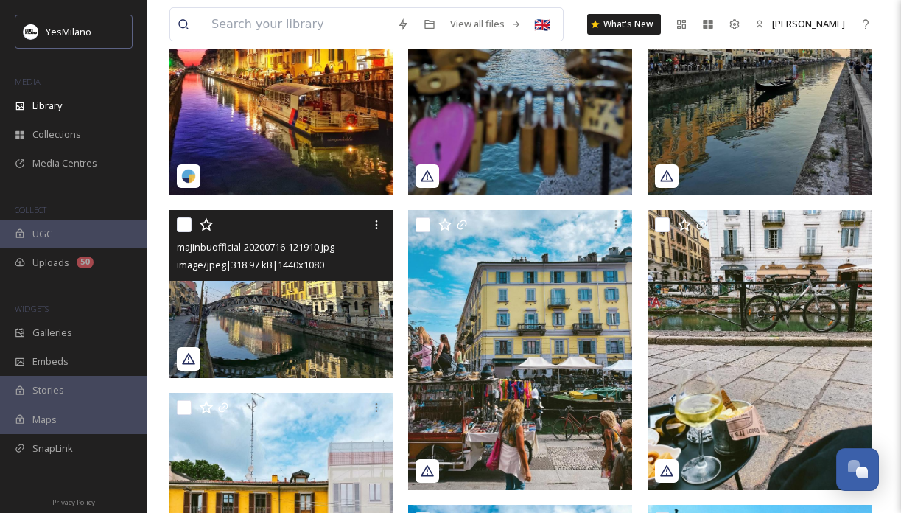
click at [298, 371] on img at bounding box center [281, 294] width 224 height 168
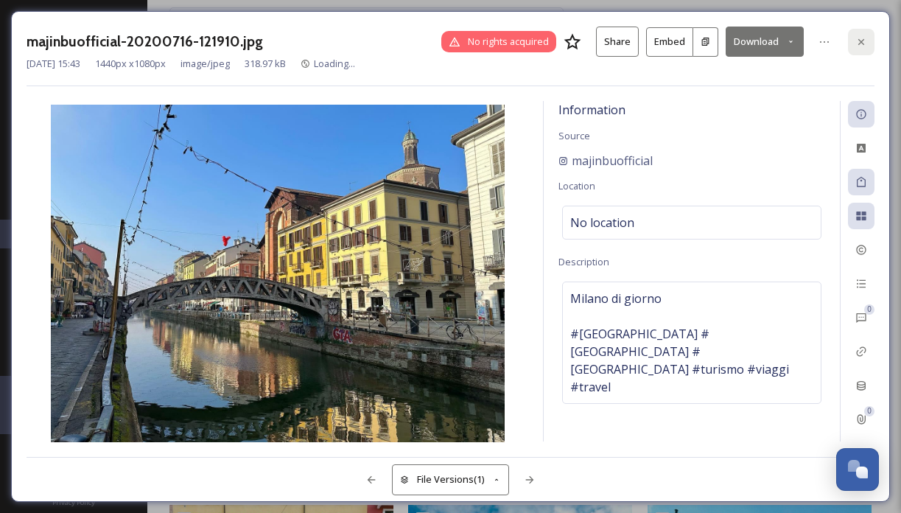
click at [870, 42] on div at bounding box center [861, 42] width 27 height 27
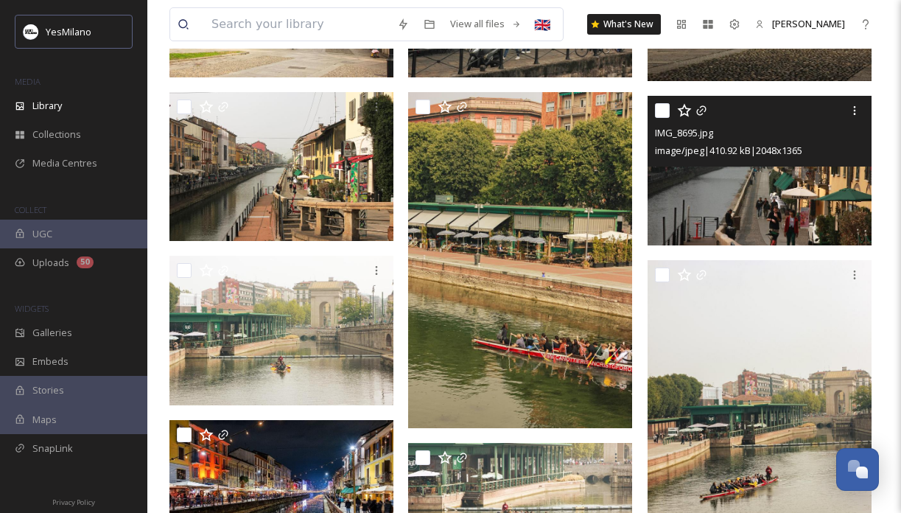
scroll to position [1947, 0]
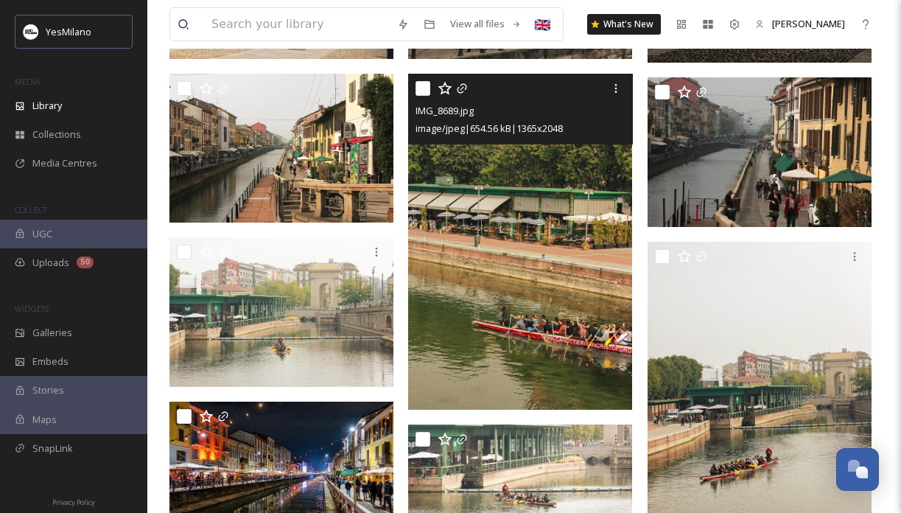
click at [516, 354] on img at bounding box center [520, 242] width 224 height 336
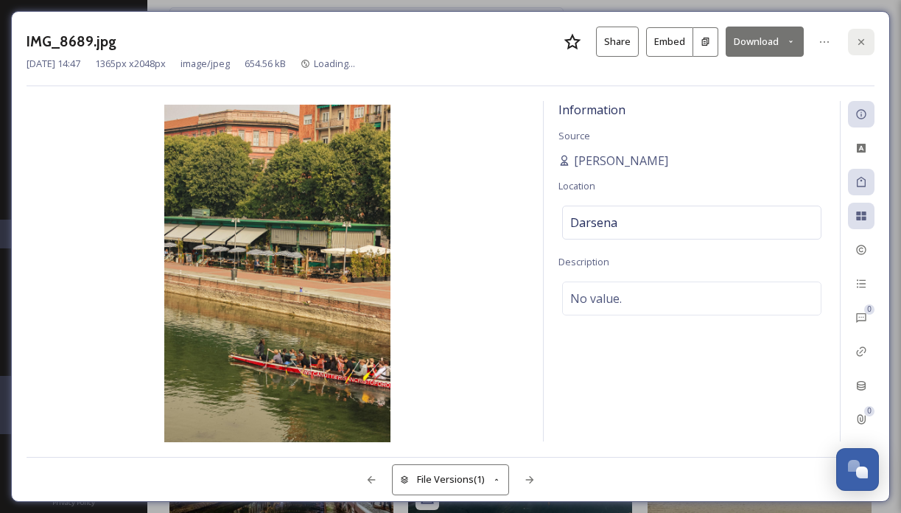
click at [854, 46] on div at bounding box center [861, 42] width 27 height 27
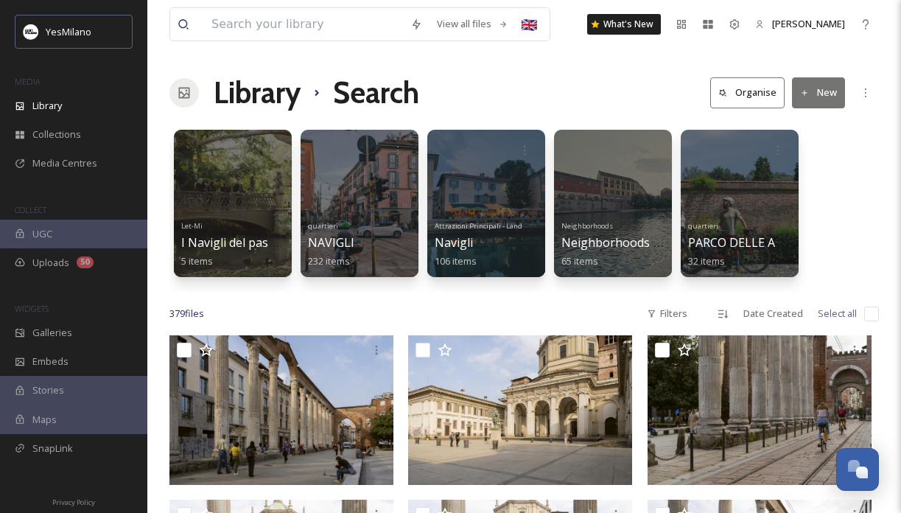
click at [549, 201] on div "Let-Mi I [GEOGRAPHIC_DATA] del passato 5 items quartieri NAVIGLI 232 items Attr…" at bounding box center [523, 206] width 709 height 169
click at [327, 205] on div at bounding box center [359, 203] width 120 height 150
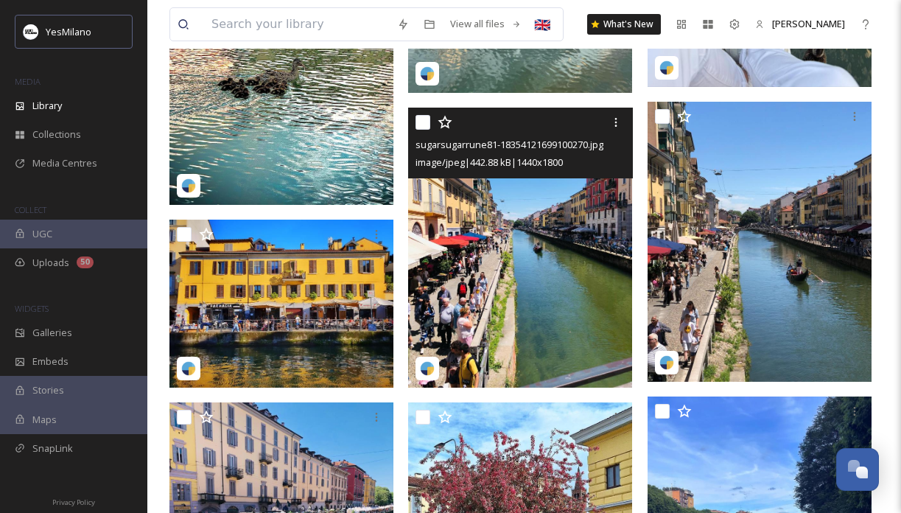
scroll to position [1394, 0]
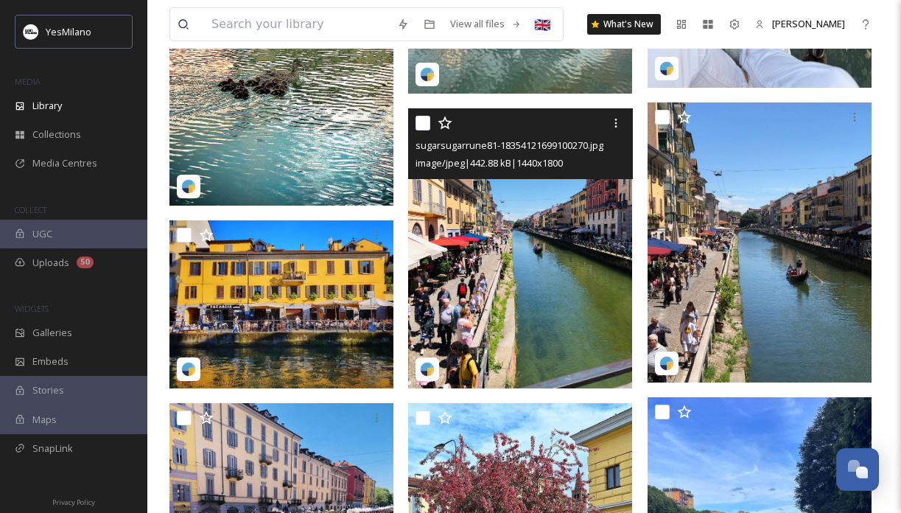
click at [507, 261] on img at bounding box center [520, 248] width 224 height 280
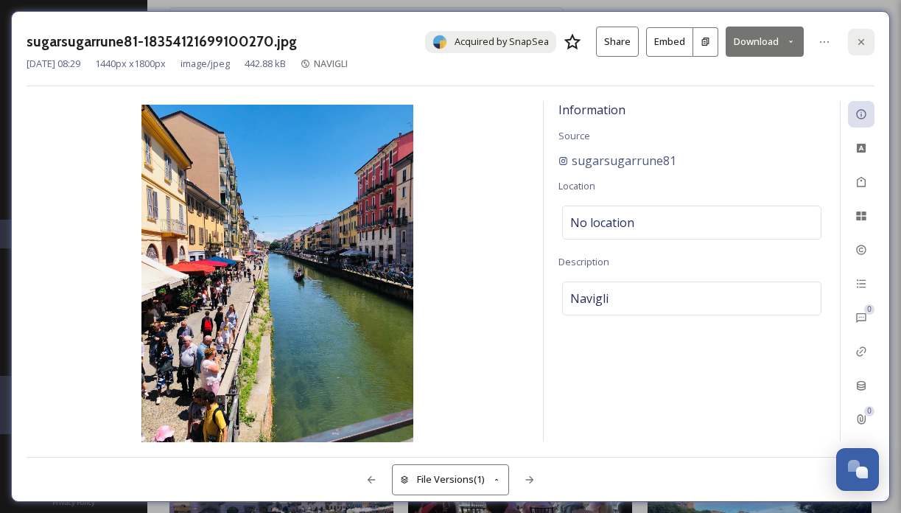
click at [865, 45] on icon at bounding box center [861, 42] width 12 height 12
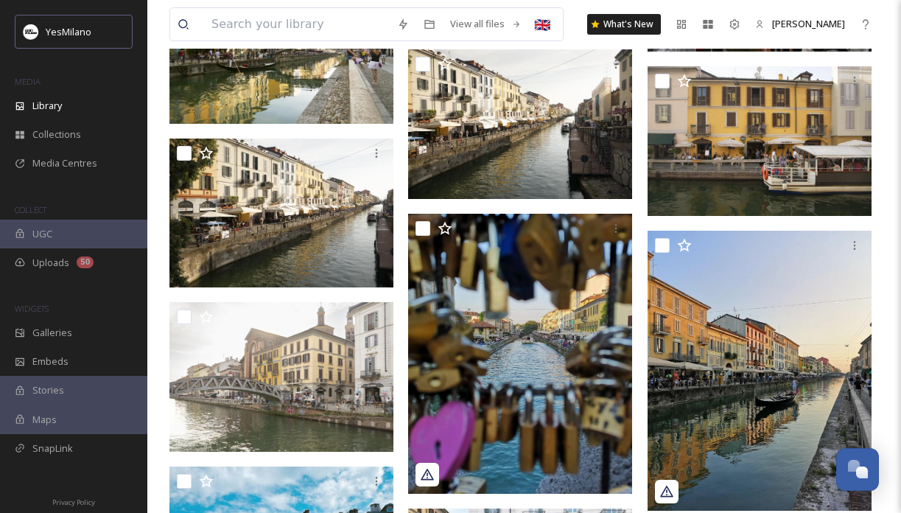
scroll to position [6373, 0]
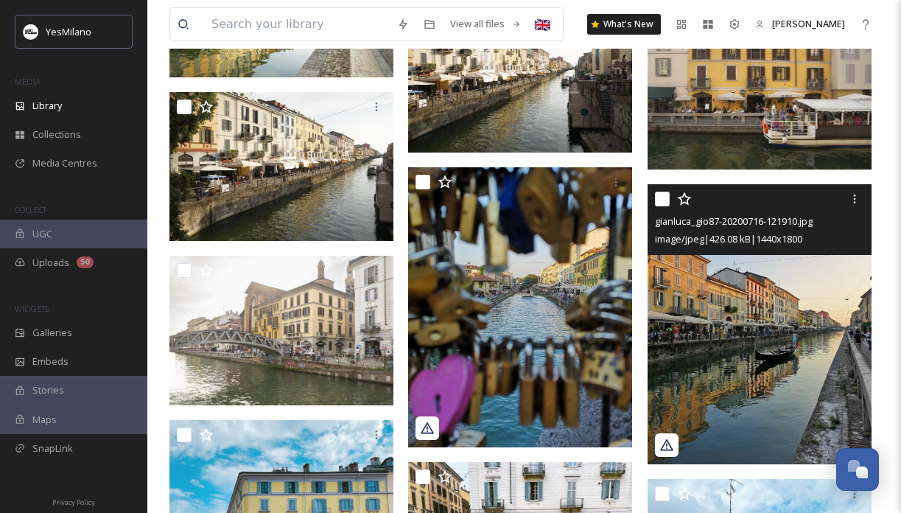
click at [755, 315] on img at bounding box center [759, 324] width 224 height 280
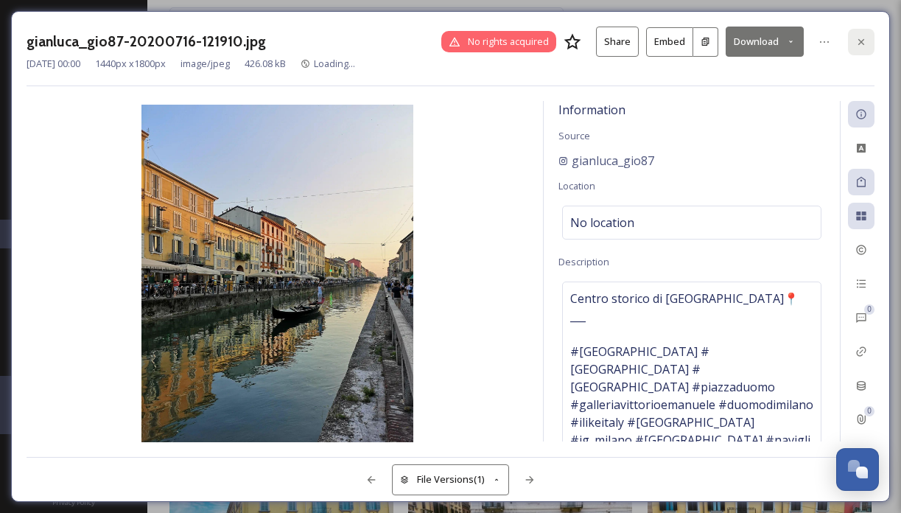
click at [873, 34] on div at bounding box center [861, 42] width 27 height 27
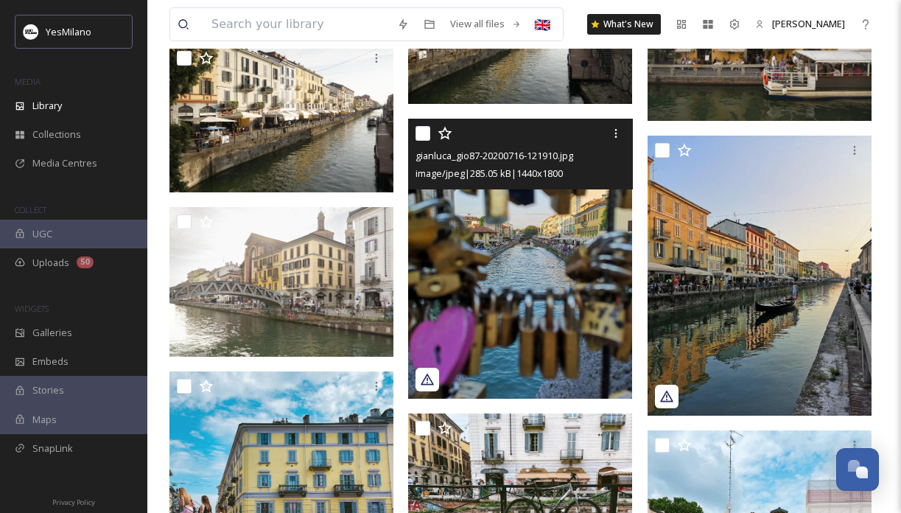
scroll to position [6425, 0]
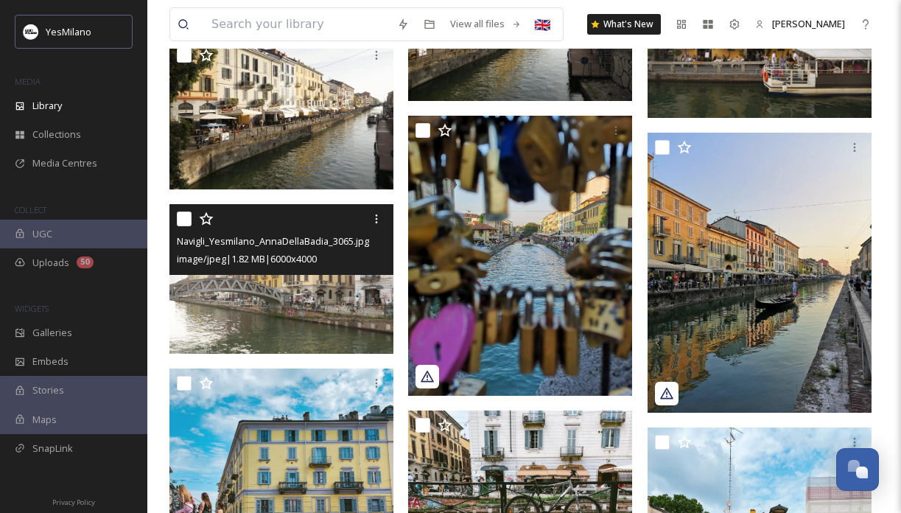
click at [350, 326] on img at bounding box center [281, 279] width 224 height 150
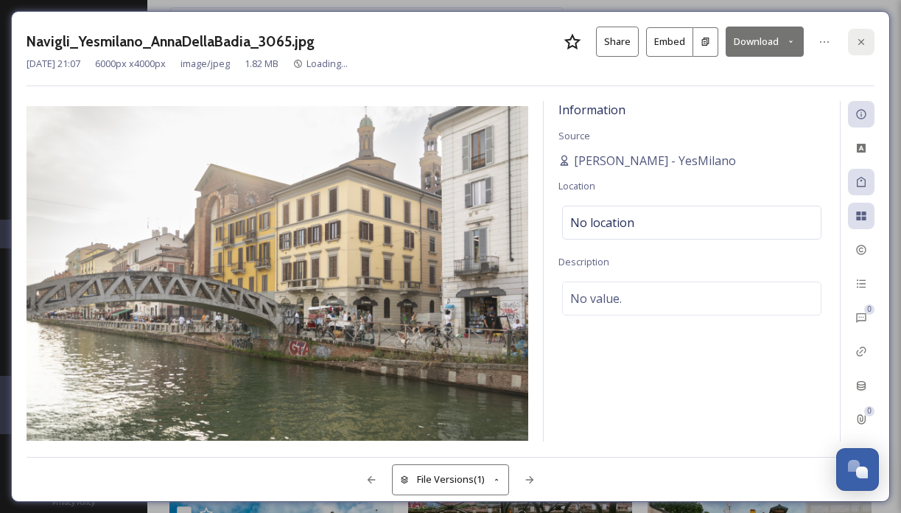
click at [868, 52] on div at bounding box center [861, 42] width 27 height 27
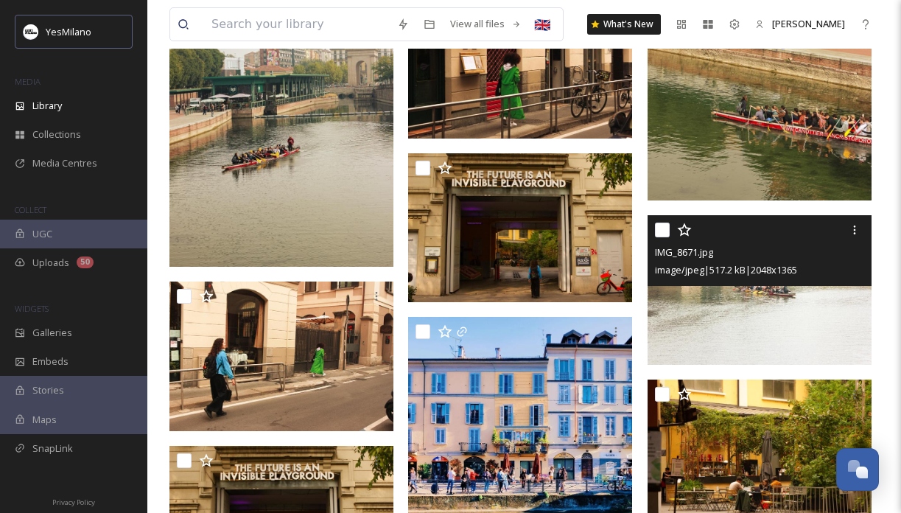
scroll to position [9008, 0]
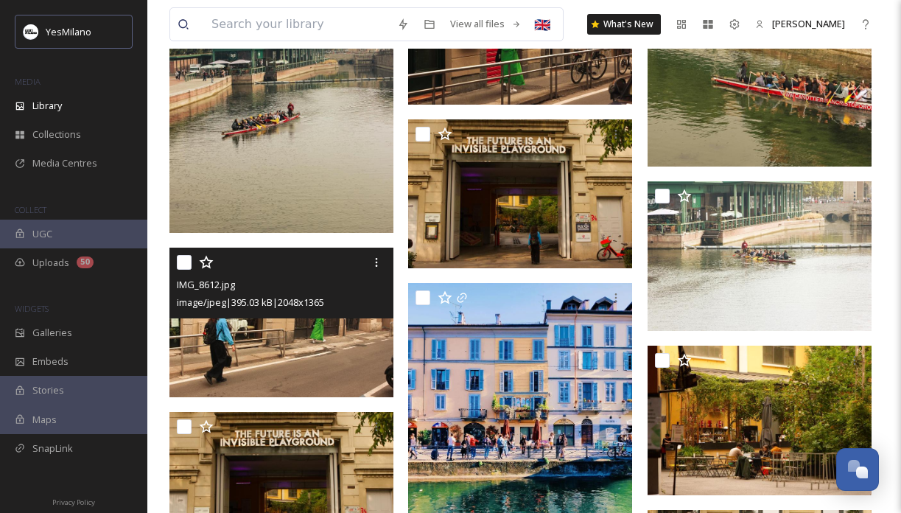
click at [284, 361] on img at bounding box center [281, 322] width 224 height 150
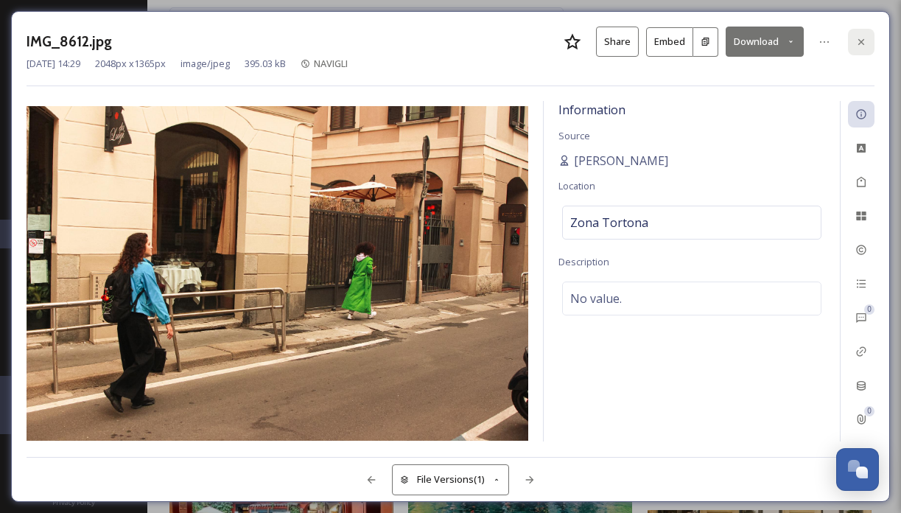
click at [868, 43] on div at bounding box center [861, 42] width 27 height 27
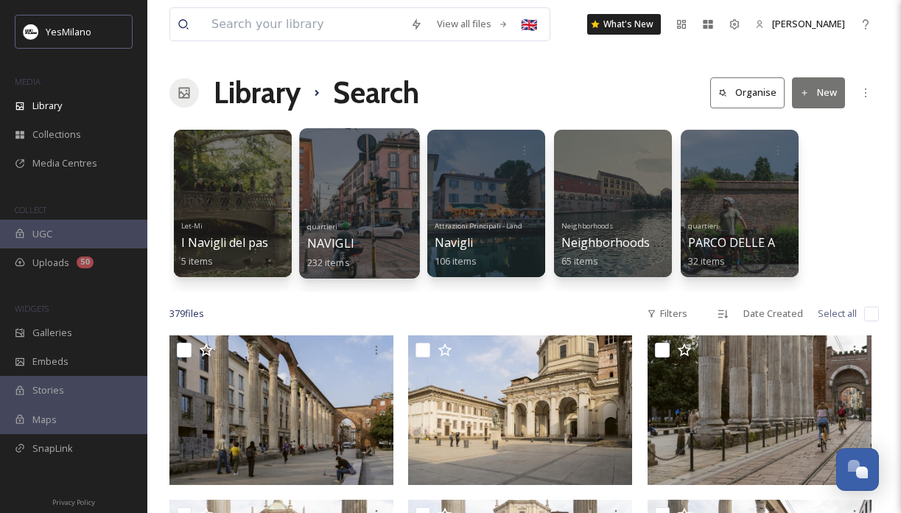
click at [365, 197] on div at bounding box center [359, 203] width 120 height 150
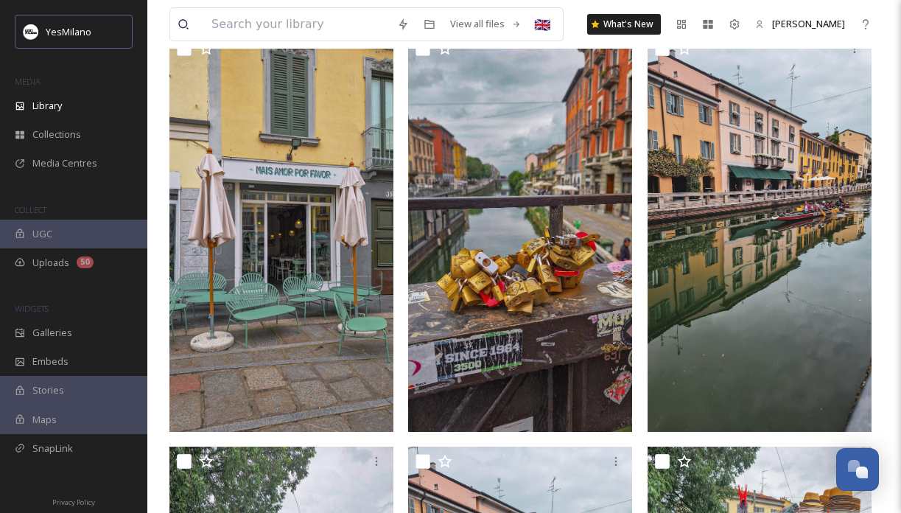
scroll to position [174, 0]
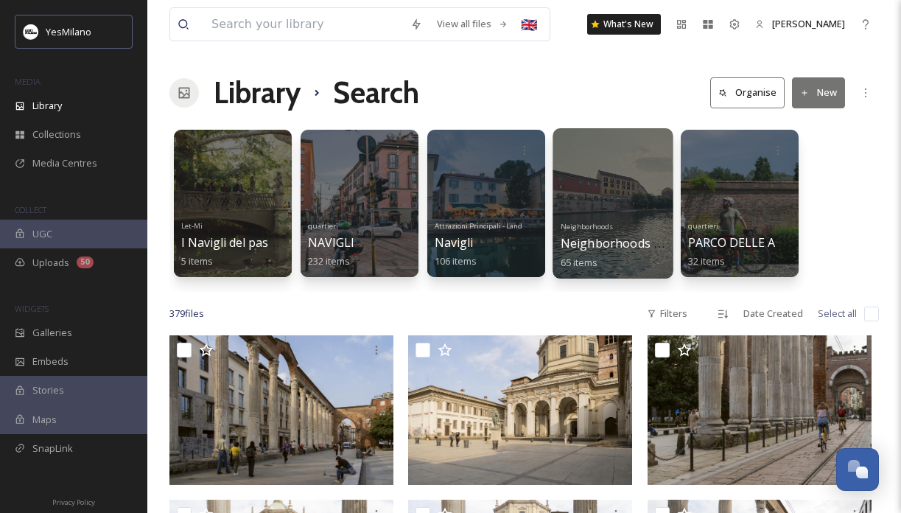
click at [572, 205] on div at bounding box center [612, 203] width 120 height 150
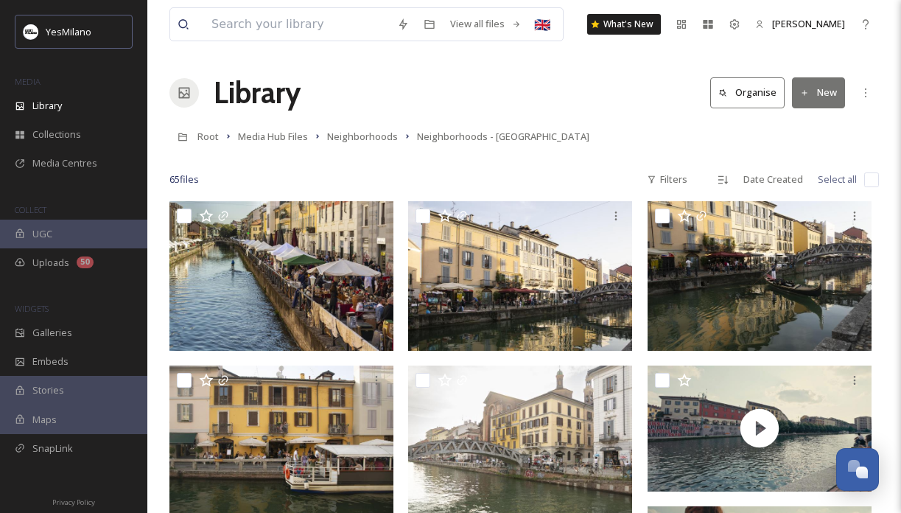
scroll to position [80, 0]
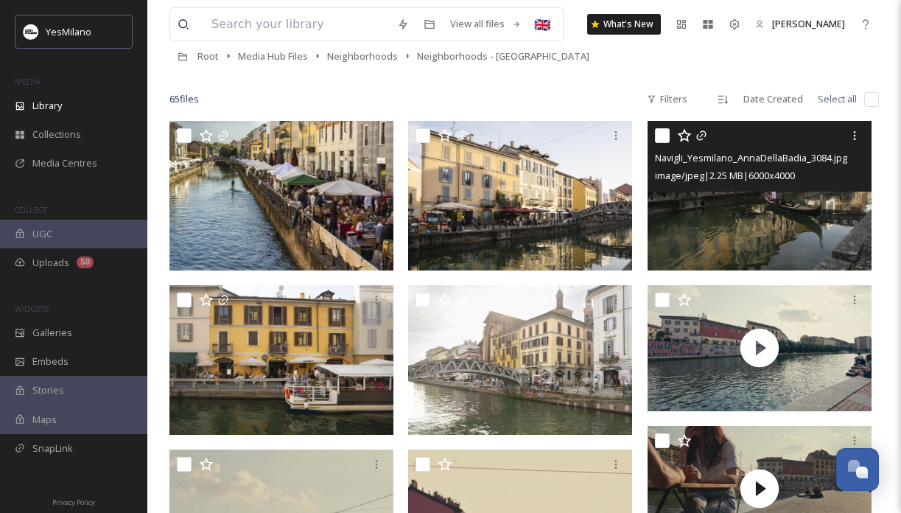
click at [678, 247] on img at bounding box center [759, 196] width 224 height 150
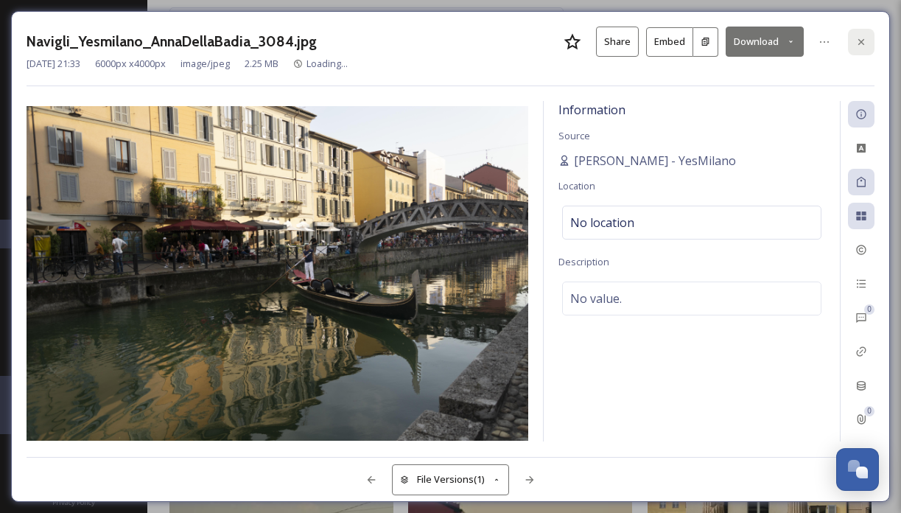
click at [857, 44] on icon at bounding box center [861, 42] width 12 height 12
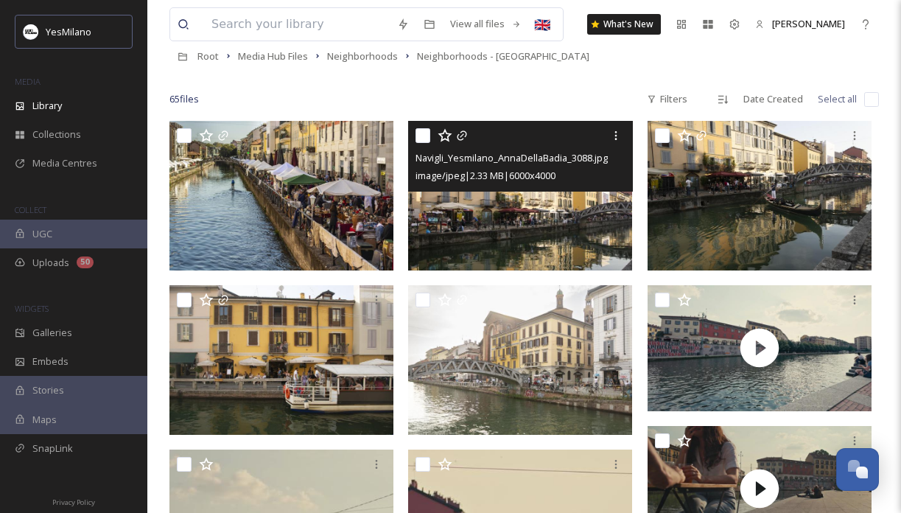
click at [601, 248] on img at bounding box center [520, 196] width 224 height 150
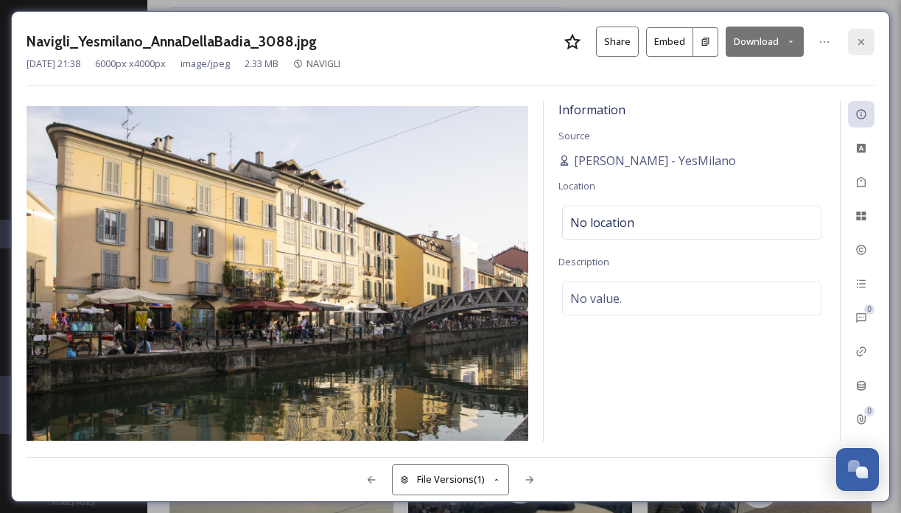
click at [857, 41] on icon at bounding box center [861, 42] width 12 height 12
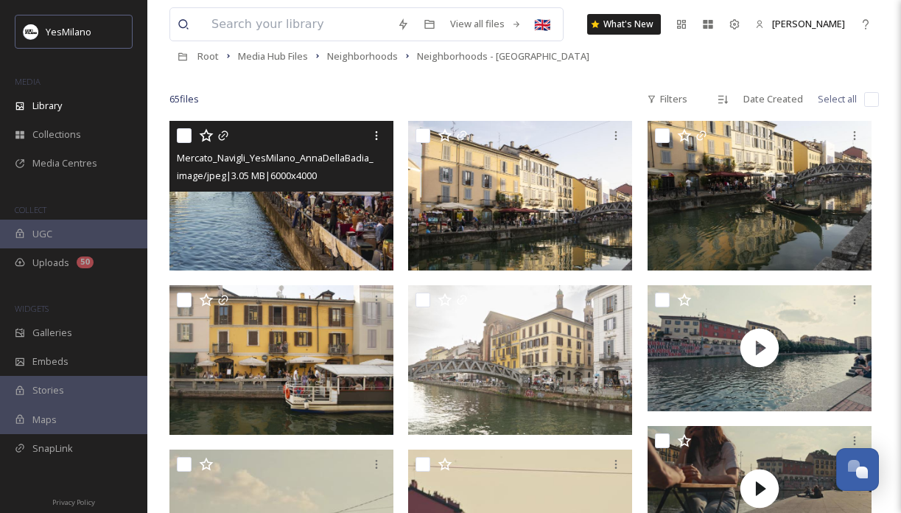
click at [288, 242] on img at bounding box center [281, 196] width 224 height 150
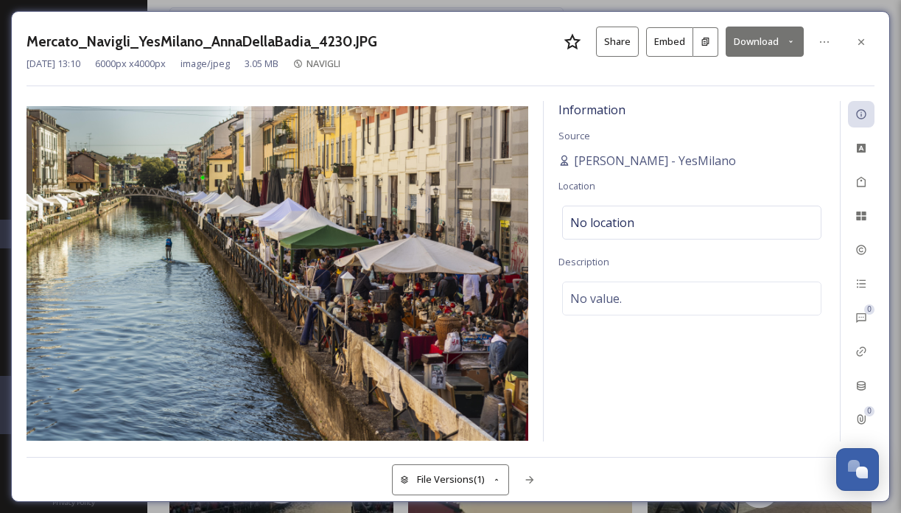
click at [758, 39] on button "Download" at bounding box center [764, 42] width 78 height 30
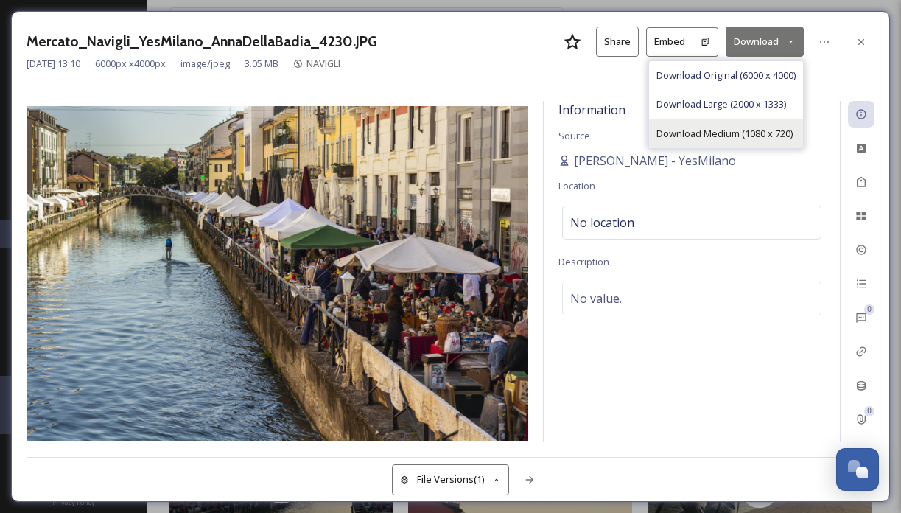
click at [778, 131] on span "Download Medium (1080 x 720)" at bounding box center [724, 134] width 136 height 14
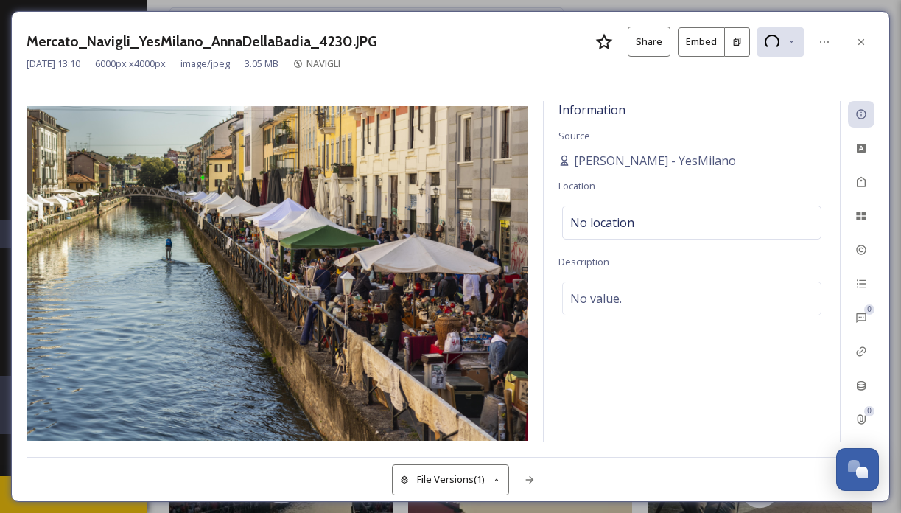
click at [785, 422] on div "Information Source [PERSON_NAME] - YesMilano Location No location Description N…" at bounding box center [692, 271] width 296 height 340
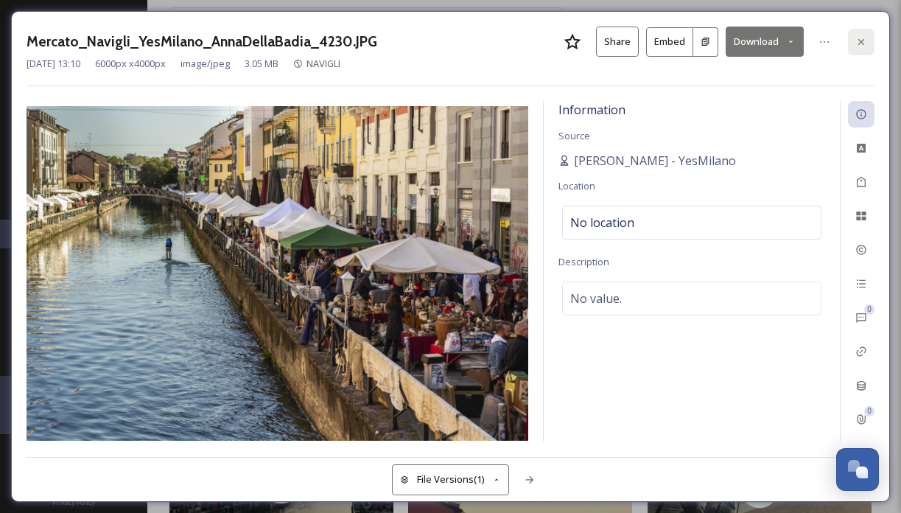
click at [860, 38] on icon at bounding box center [861, 42] width 12 height 12
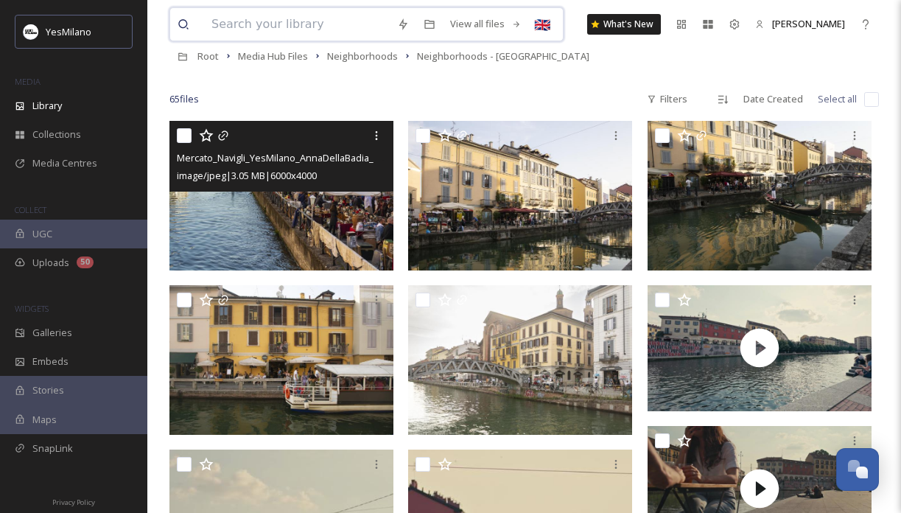
click at [346, 19] on input at bounding box center [297, 24] width 186 height 32
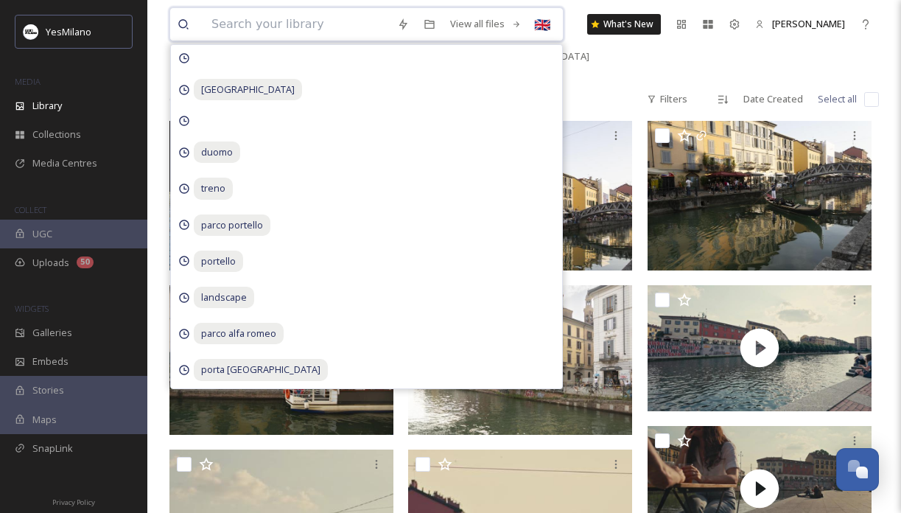
click at [346, 19] on input at bounding box center [297, 24] width 186 height 32
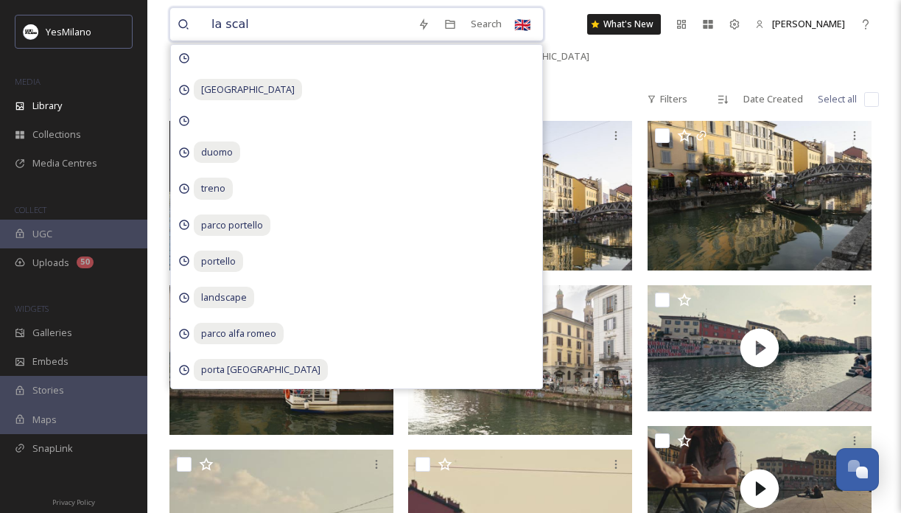
type input "la scala"
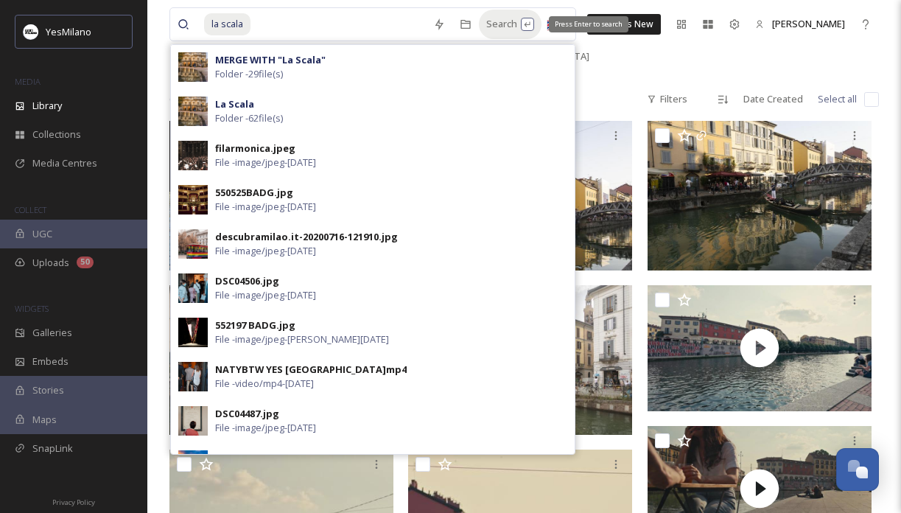
click at [496, 18] on div "Search Press Enter to search" at bounding box center [510, 24] width 63 height 29
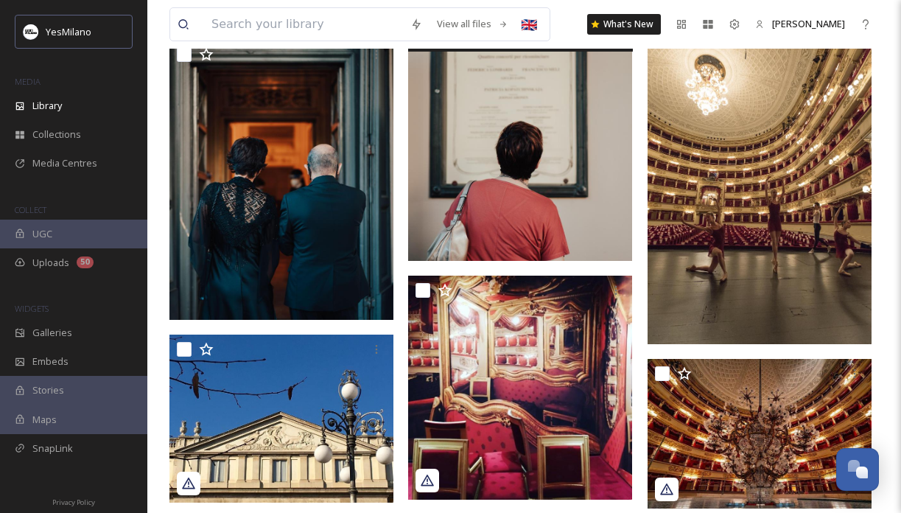
scroll to position [3034, 0]
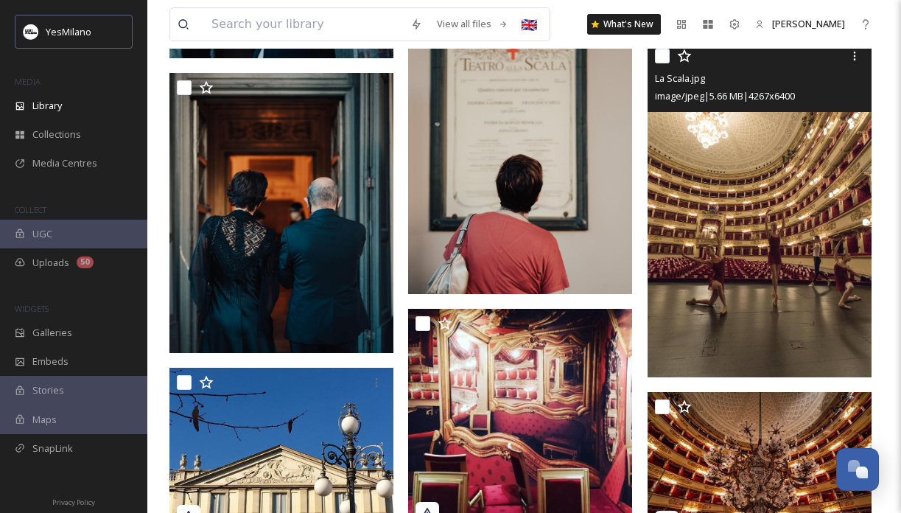
click at [788, 259] on img at bounding box center [759, 209] width 224 height 336
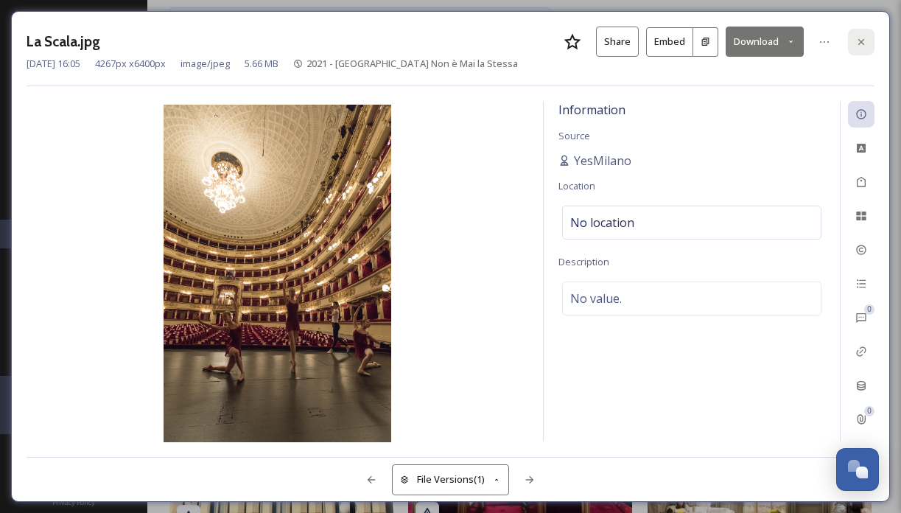
click at [860, 42] on icon at bounding box center [861, 41] width 6 height 6
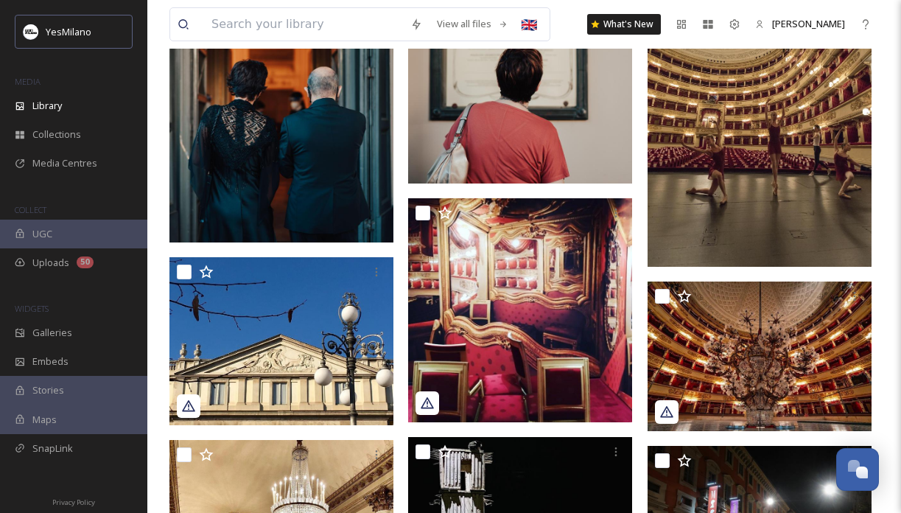
scroll to position [3145, 0]
click at [762, 186] on img at bounding box center [759, 99] width 224 height 336
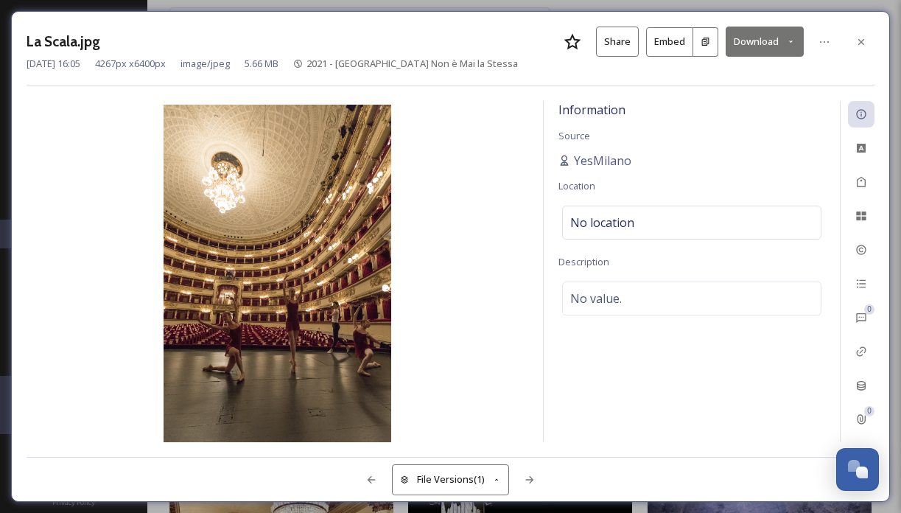
click at [744, 46] on button "Download" at bounding box center [764, 42] width 78 height 30
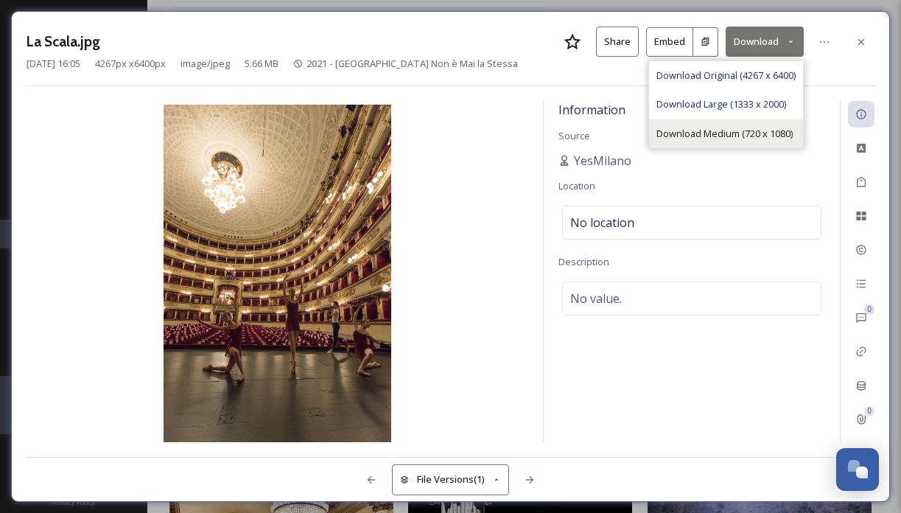
click at [785, 140] on div "Download Medium (720 x 1080)" at bounding box center [726, 133] width 154 height 29
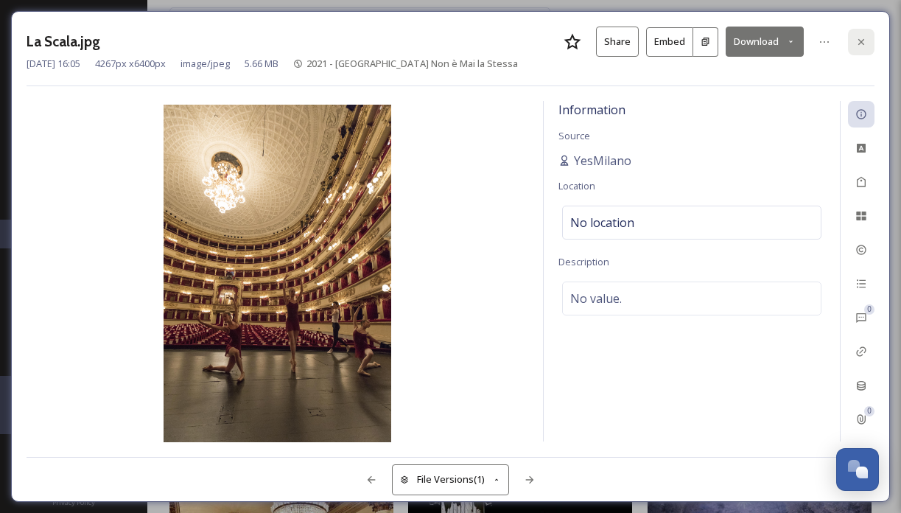
click at [860, 38] on icon at bounding box center [861, 42] width 12 height 12
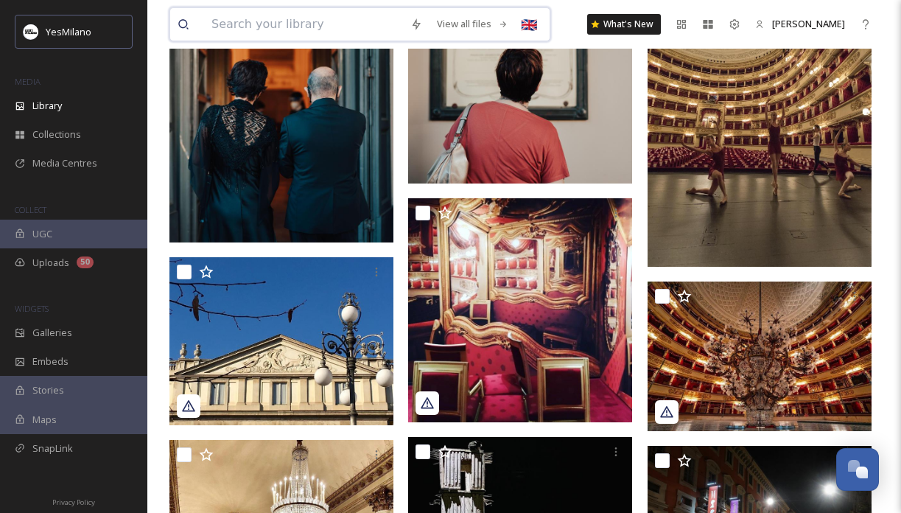
click at [317, 24] on input at bounding box center [303, 24] width 199 height 32
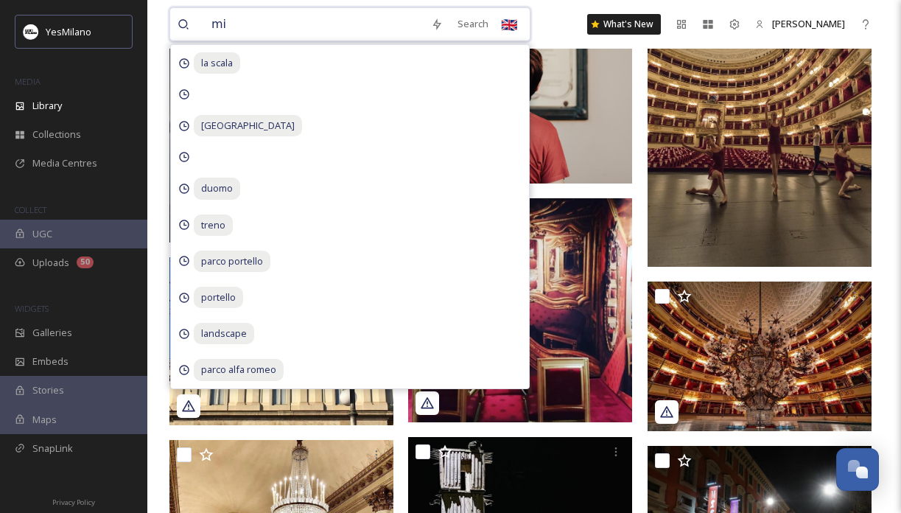
type input "m"
type input "Allianz mico"
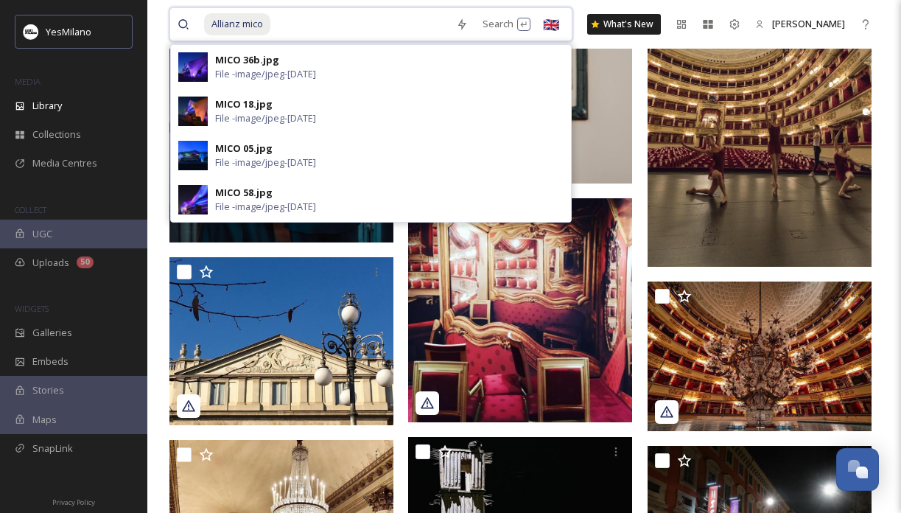
click at [311, 19] on input at bounding box center [360, 24] width 177 height 32
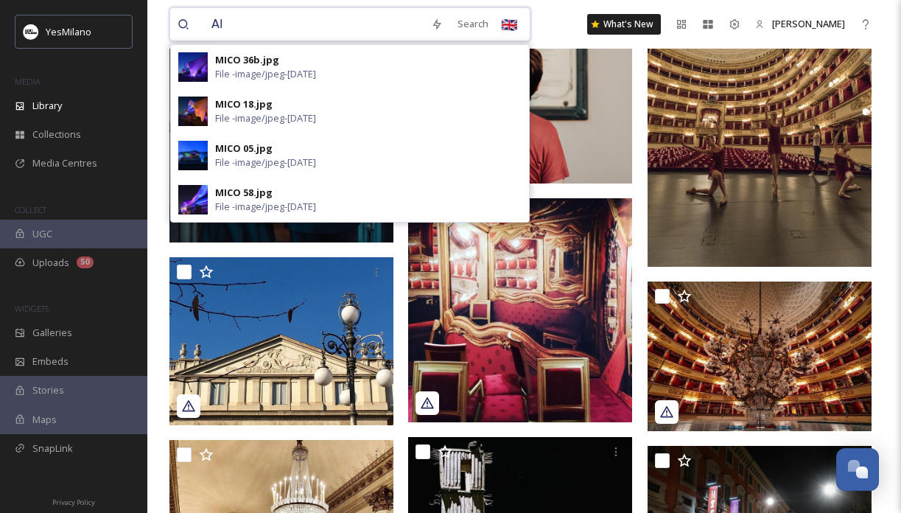
type input "A"
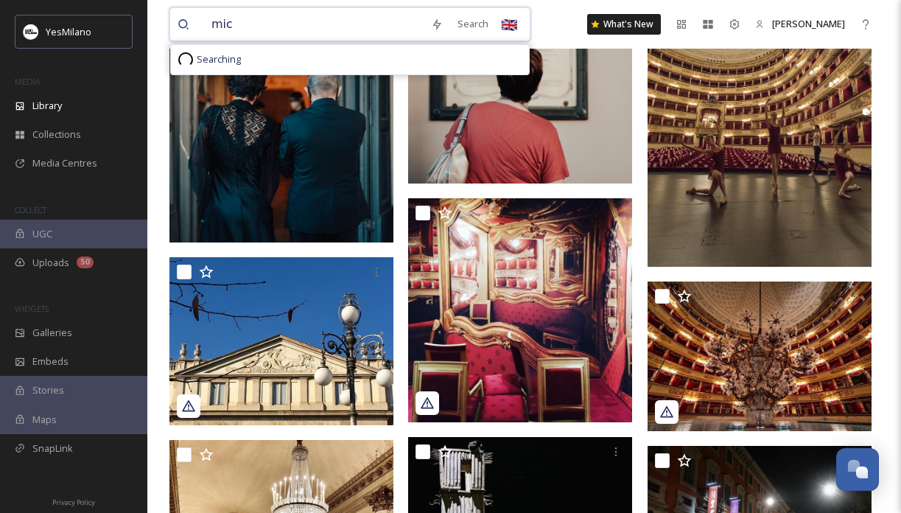
type input "mico"
click at [483, 25] on div "Search Press Enter to search" at bounding box center [491, 24] width 63 height 29
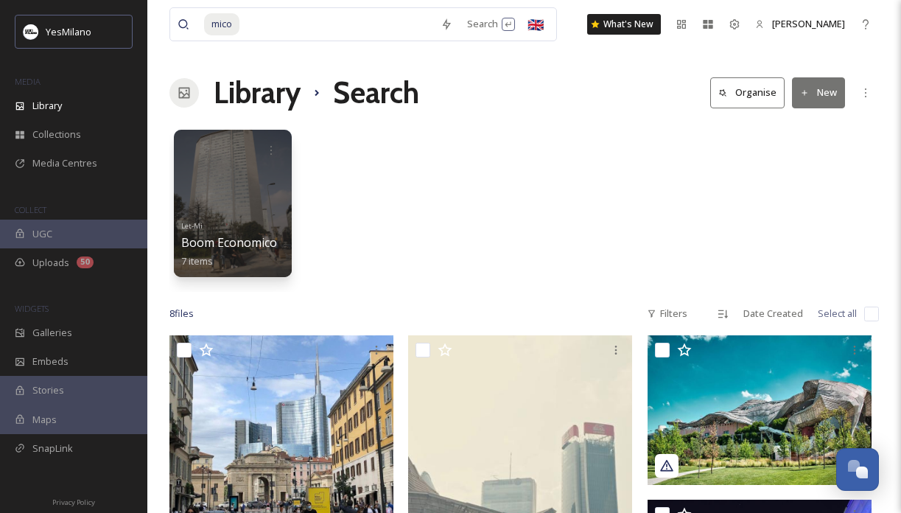
click at [669, 99] on div "Library Search Organise New" at bounding box center [523, 93] width 709 height 44
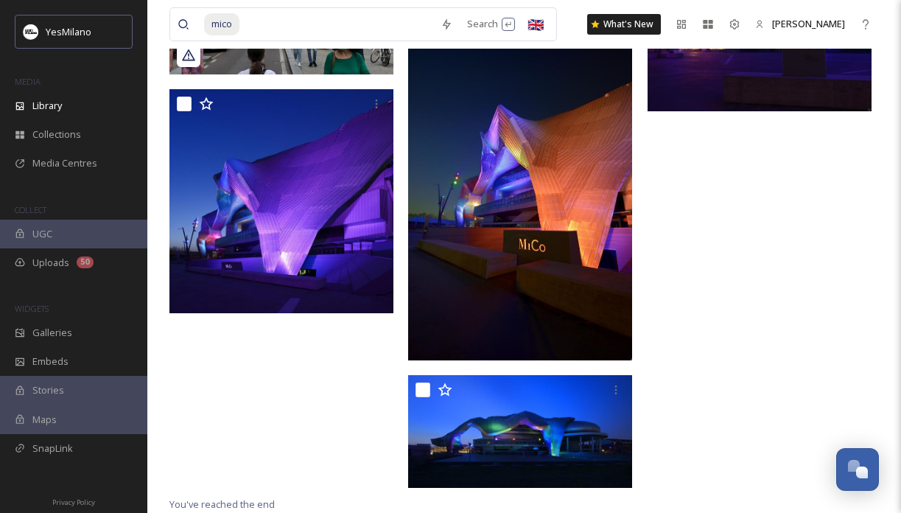
scroll to position [723, 0]
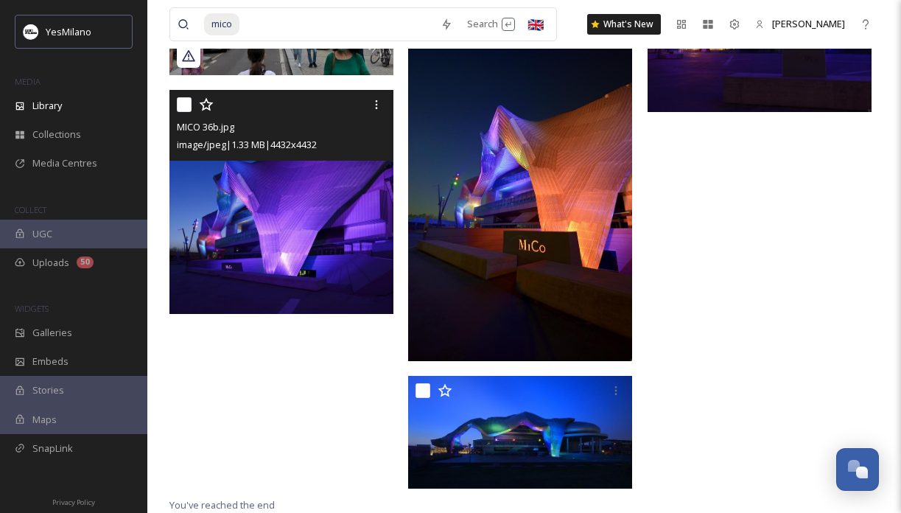
click at [274, 225] on img at bounding box center [281, 202] width 224 height 224
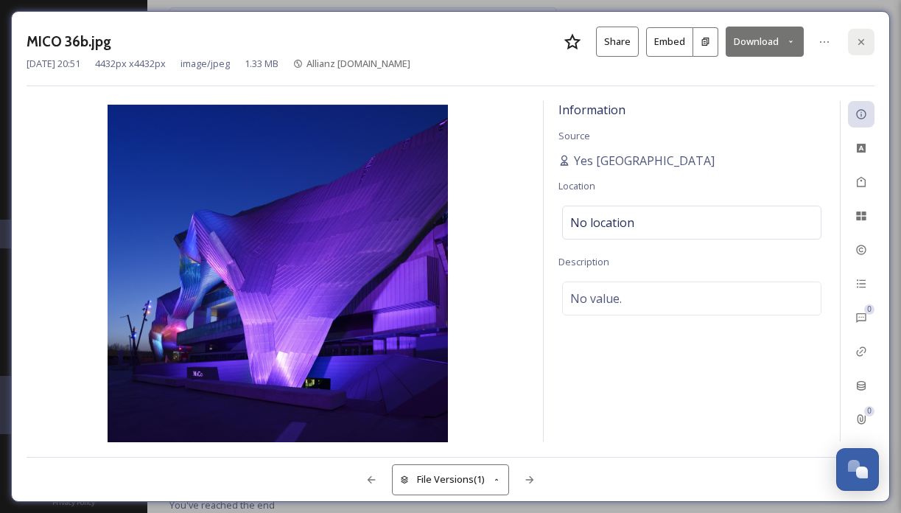
click at [869, 33] on div at bounding box center [861, 42] width 27 height 27
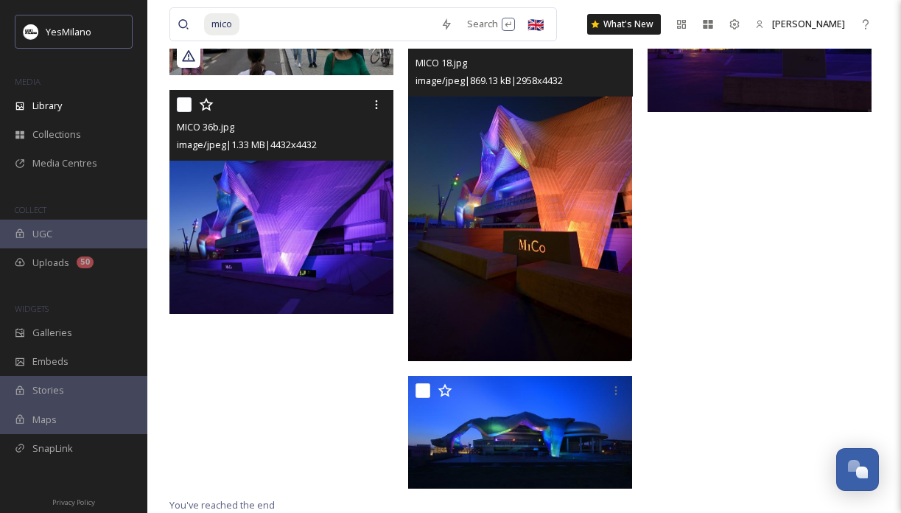
click at [586, 238] on img at bounding box center [520, 193] width 224 height 336
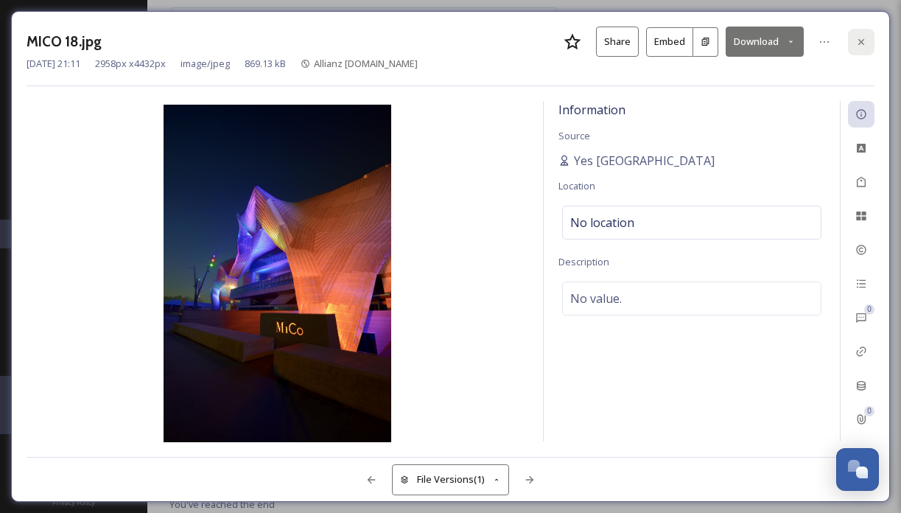
click at [859, 32] on div at bounding box center [861, 42] width 27 height 27
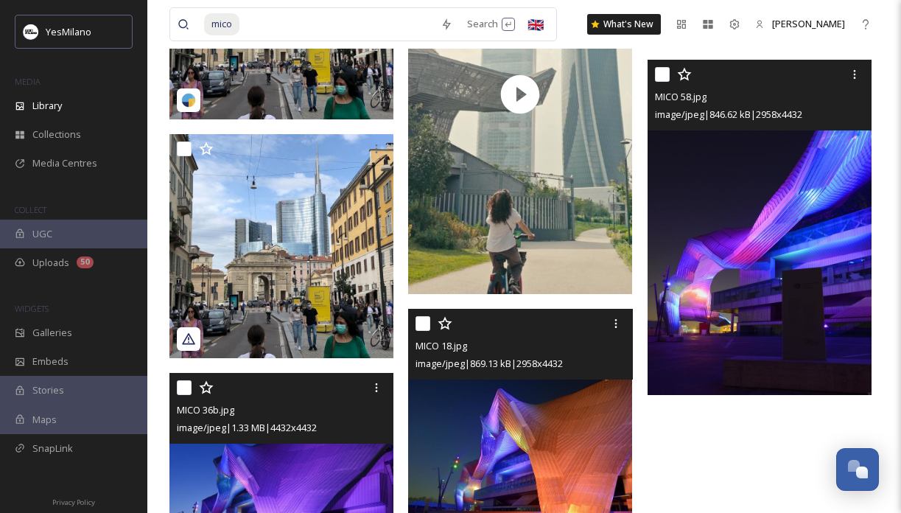
scroll to position [437, 0]
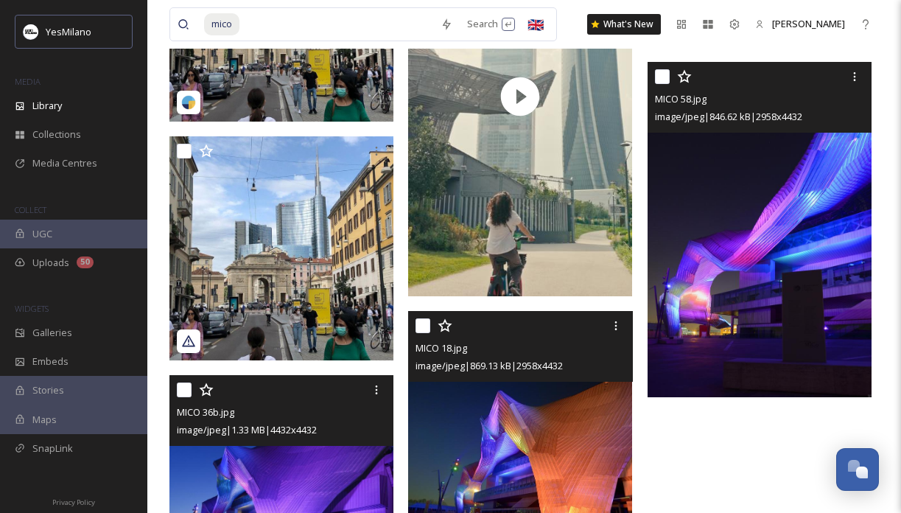
click at [758, 275] on img at bounding box center [759, 230] width 224 height 336
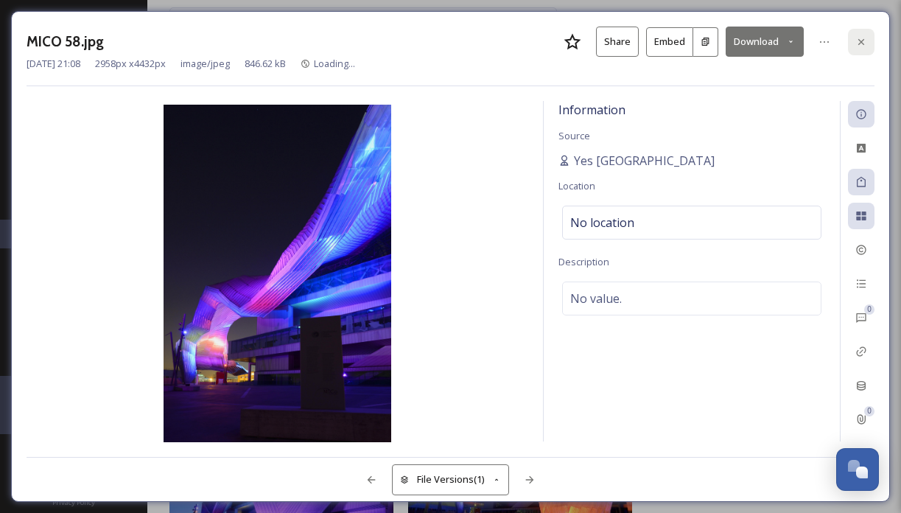
click at [857, 31] on div at bounding box center [861, 42] width 27 height 27
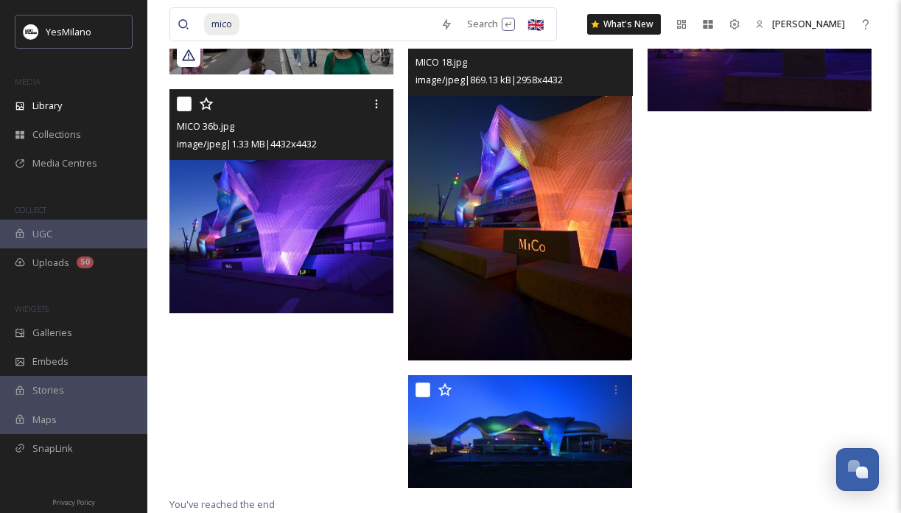
scroll to position [723, 0]
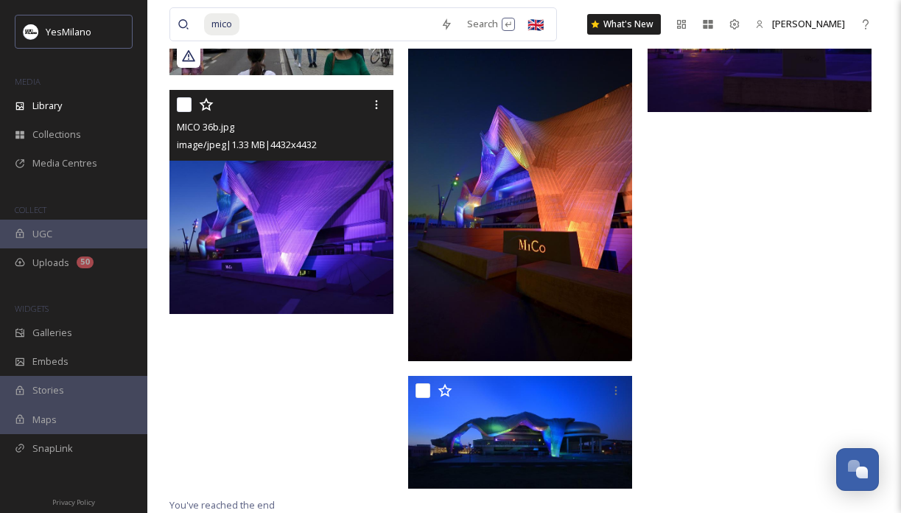
click at [300, 269] on img at bounding box center [281, 202] width 224 height 224
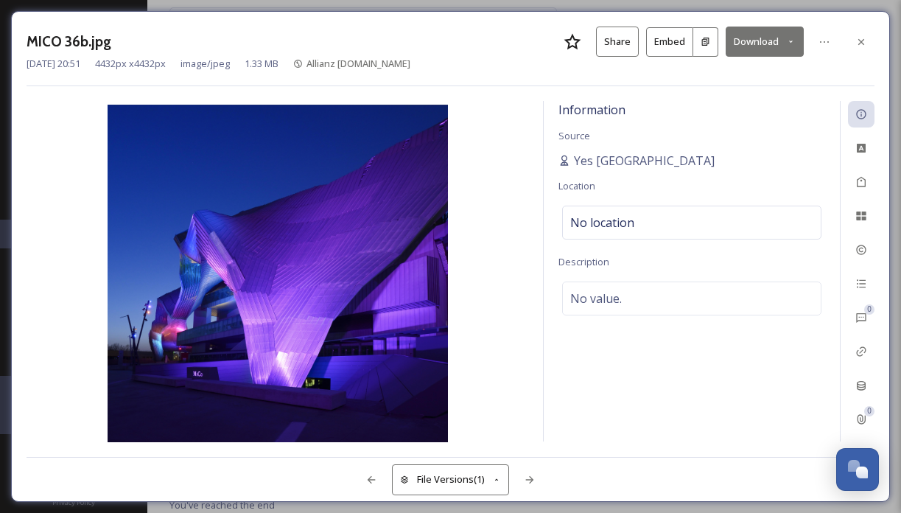
click at [792, 39] on icon at bounding box center [791, 42] width 10 height 10
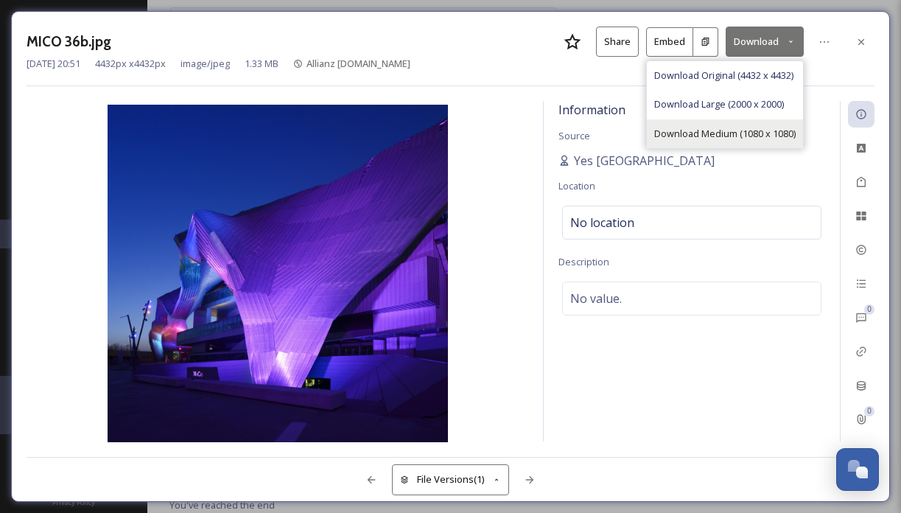
click at [781, 132] on span "Download Medium (1080 x 1080)" at bounding box center [724, 134] width 141 height 14
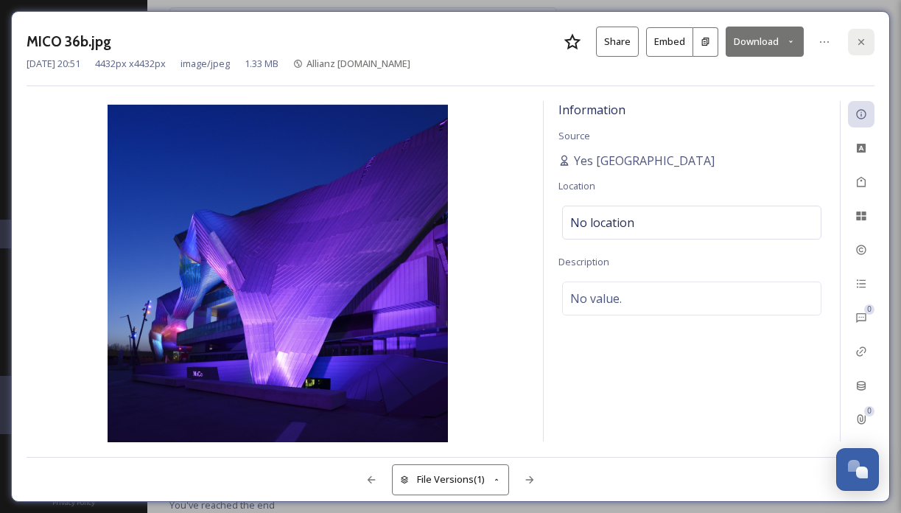
click at [860, 40] on icon at bounding box center [861, 41] width 6 height 6
